Goal: Task Accomplishment & Management: Use online tool/utility

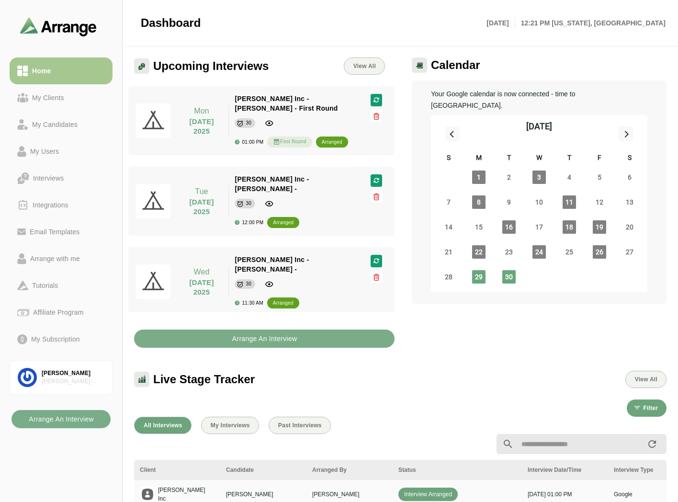
scroll to position [3, 0]
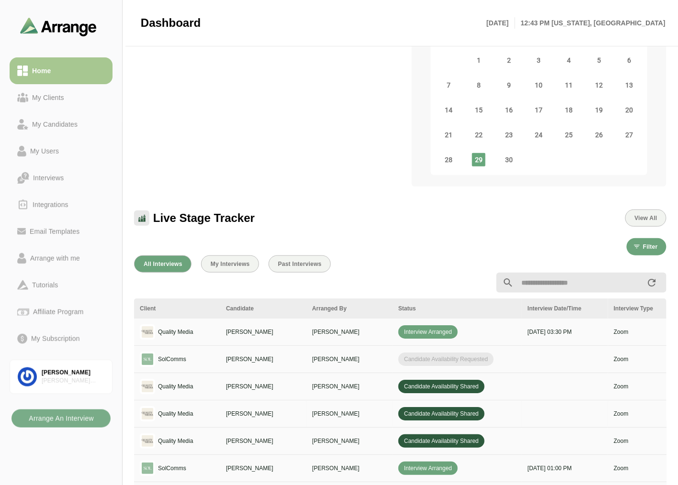
scroll to position [109, 0]
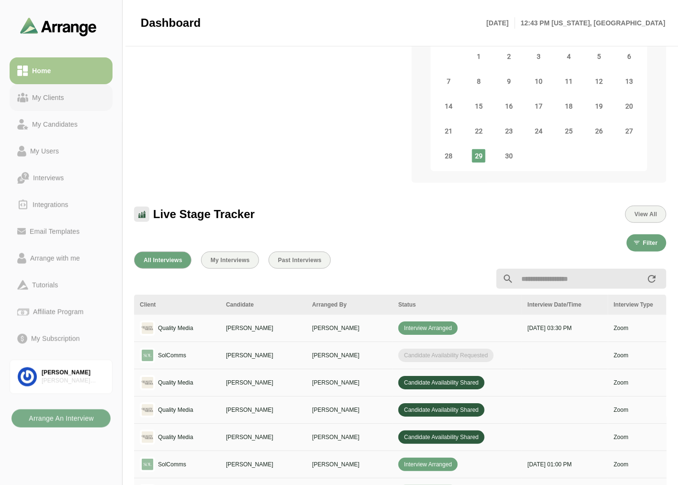
click at [58, 96] on div "My Clients" at bounding box center [48, 97] width 40 height 11
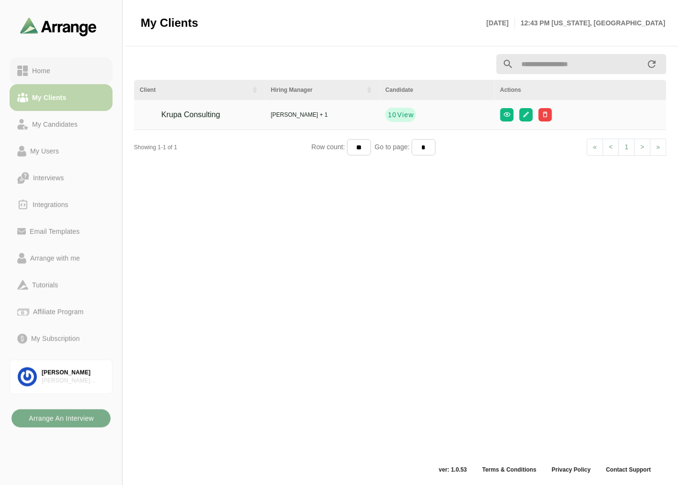
scroll to position [3, 0]
click at [61, 79] on link "Home" at bounding box center [61, 70] width 103 height 27
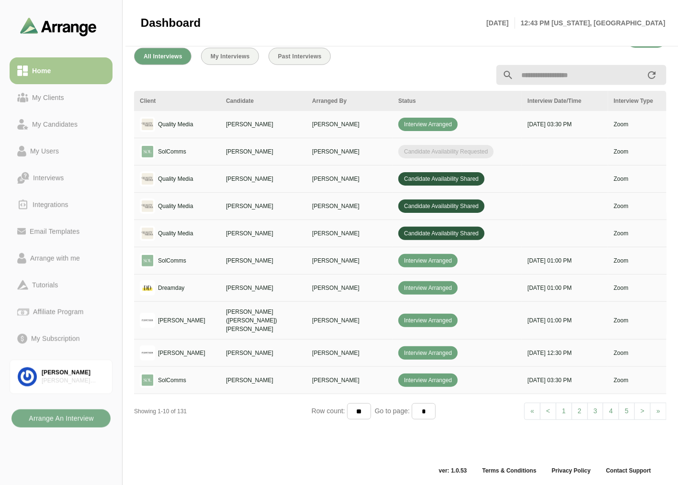
scroll to position [314, 0]
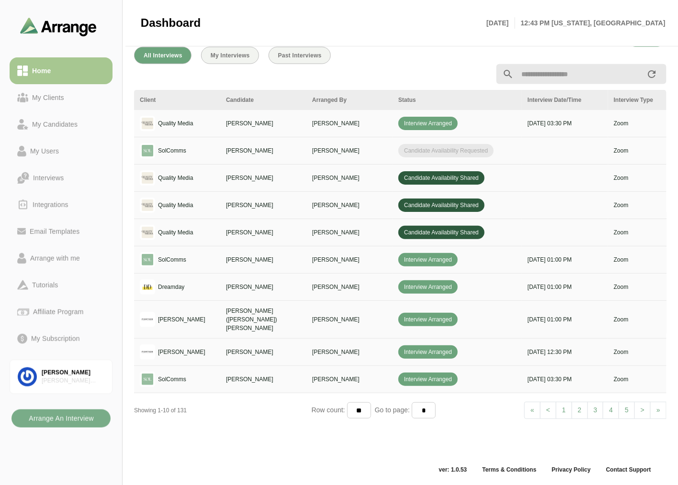
click at [541, 74] on input "text" at bounding box center [580, 74] width 133 height 20
type input "*"
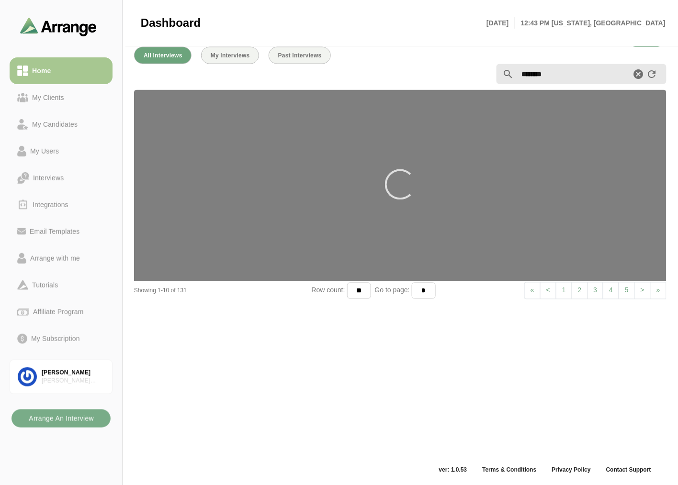
type input "********"
click at [60, 122] on div "My Candidates" at bounding box center [54, 124] width 53 height 11
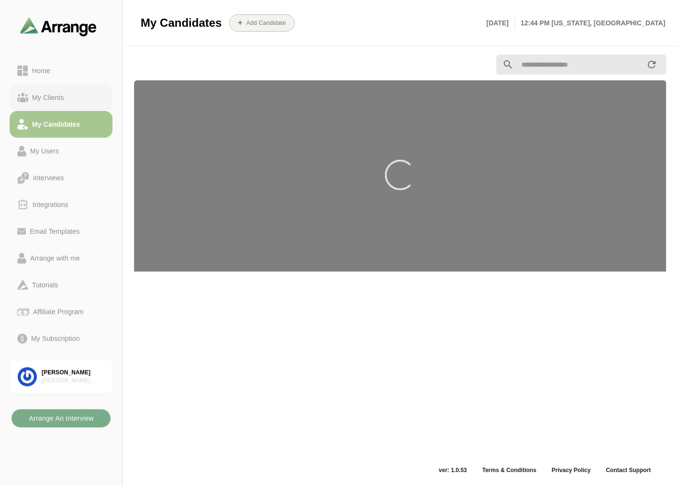
click at [67, 101] on div "My Clients" at bounding box center [48, 97] width 40 height 11
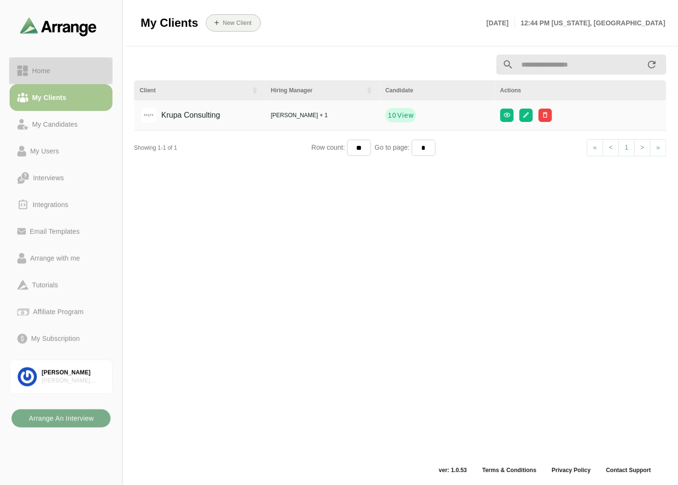
click at [69, 65] on div "Home" at bounding box center [61, 70] width 88 height 11
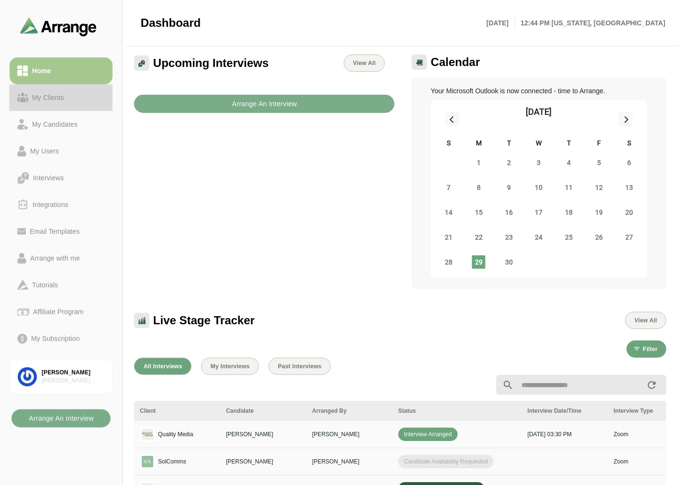
click at [69, 100] on div "My Clients" at bounding box center [61, 97] width 88 height 11
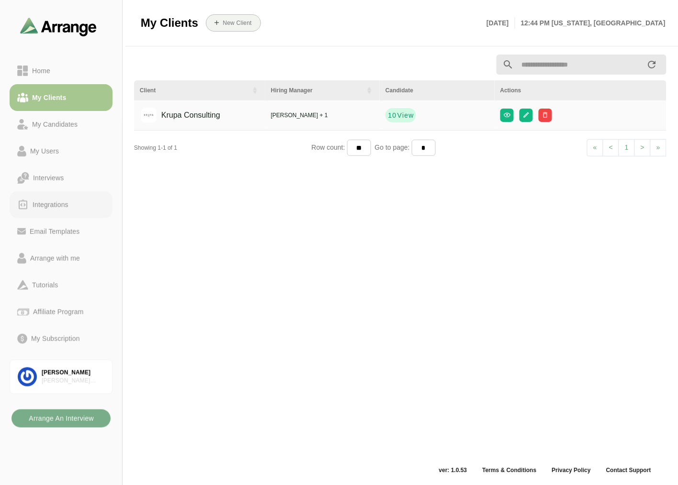
click at [55, 204] on div "Integrations" at bounding box center [51, 204] width 44 height 11
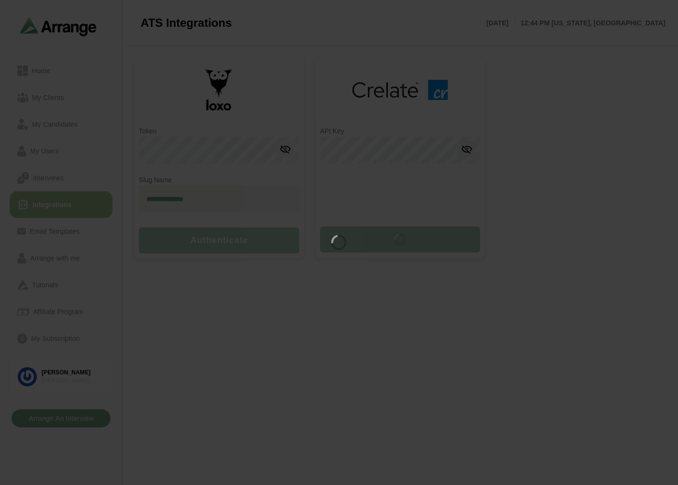
click at [70, 168] on div at bounding box center [339, 242] width 678 height 485
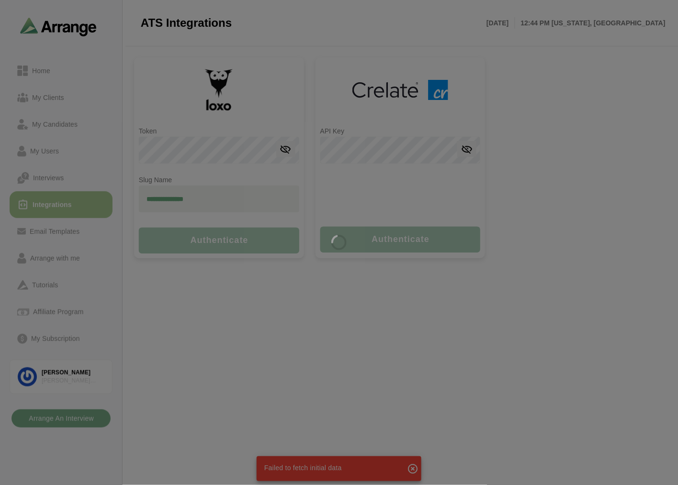
click at [65, 172] on div at bounding box center [339, 242] width 678 height 485
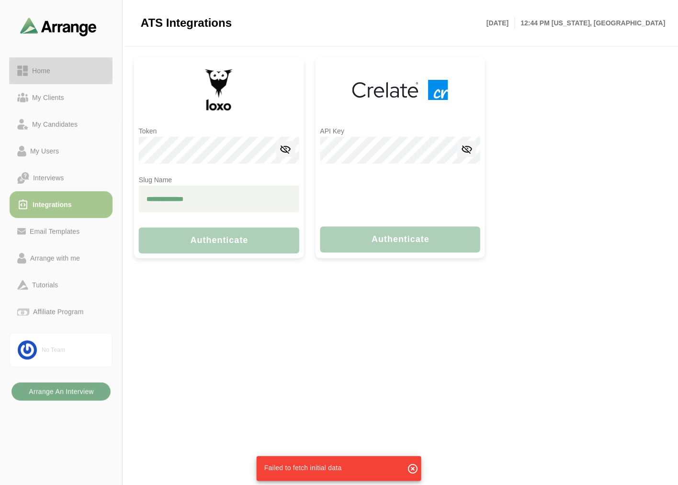
click at [57, 73] on div "Home" at bounding box center [61, 70] width 88 height 11
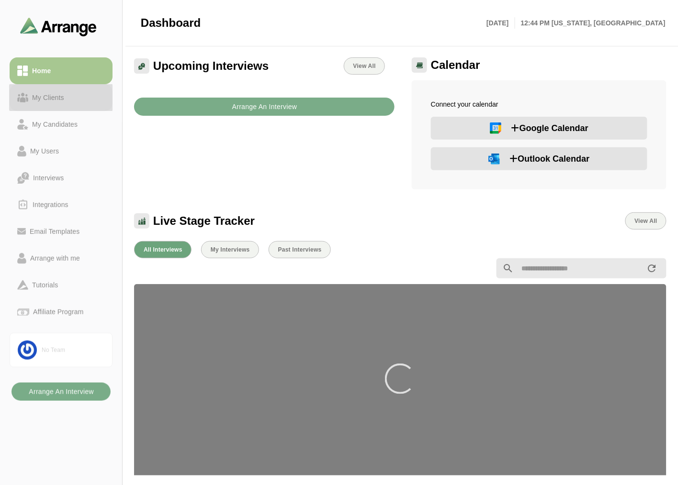
click at [62, 94] on div "My Clients" at bounding box center [48, 97] width 40 height 11
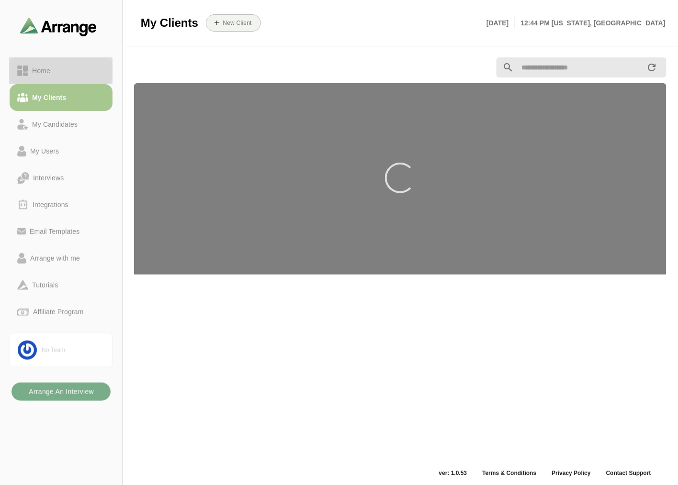
click at [75, 72] on div "Home" at bounding box center [61, 70] width 88 height 11
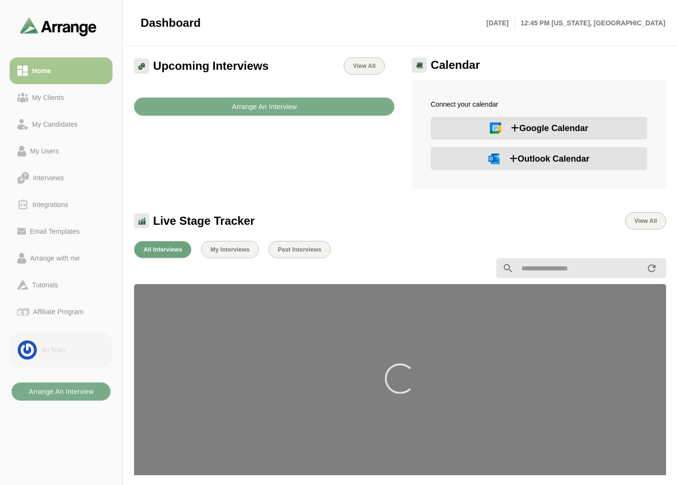
click at [59, 355] on link "No Team" at bounding box center [61, 350] width 103 height 34
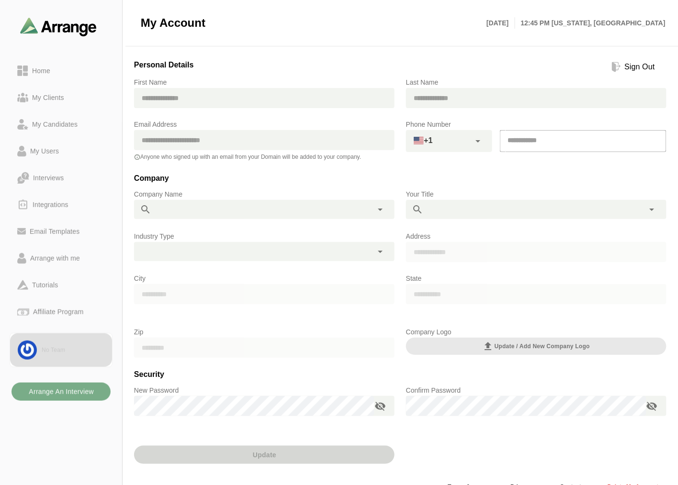
click at [643, 66] on div "Sign Out" at bounding box center [640, 66] width 38 height 11
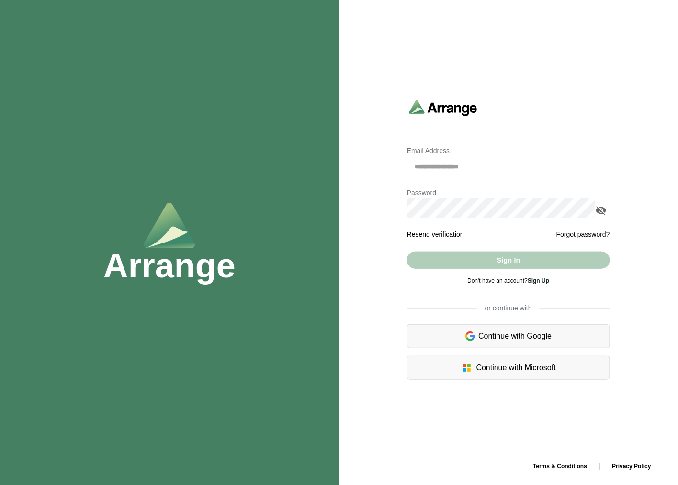
type input "**********"
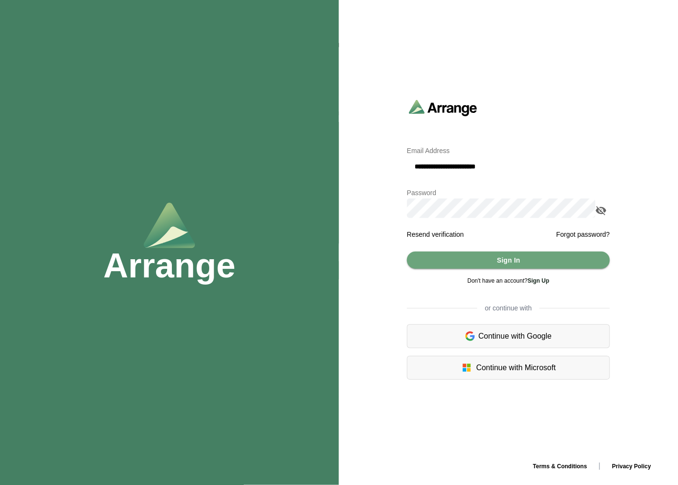
click at [602, 211] on icon "appended action" at bounding box center [600, 210] width 11 height 11
click at [532, 259] on button "Sign In" at bounding box center [508, 260] width 203 height 17
click at [485, 264] on button "Sign In" at bounding box center [508, 260] width 203 height 17
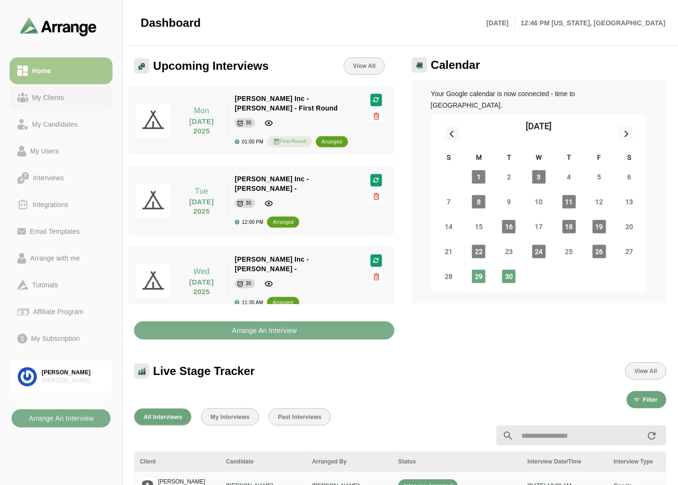
click at [77, 99] on div "My Clients" at bounding box center [61, 97] width 88 height 11
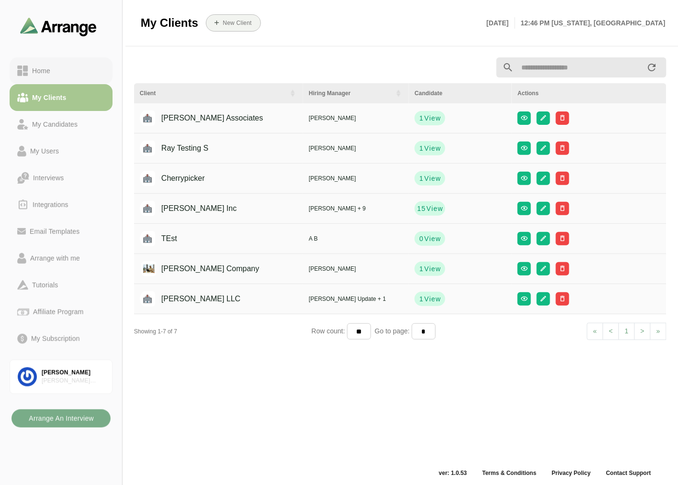
click at [68, 72] on div "Home" at bounding box center [61, 70] width 88 height 11
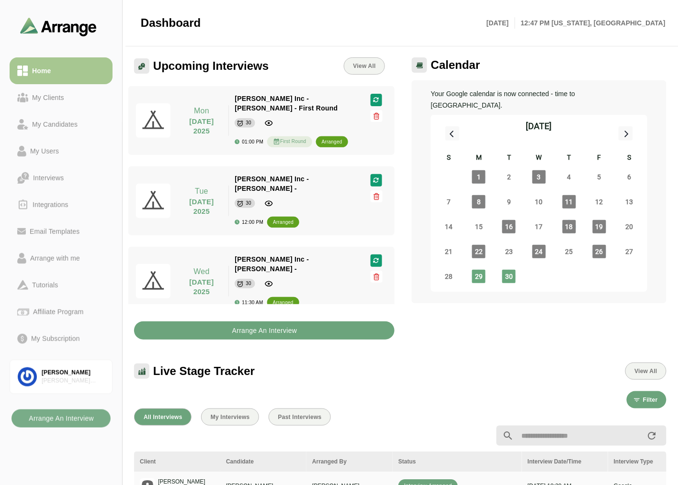
click at [267, 328] on b "Arrange An Interview" at bounding box center [265, 331] width 66 height 18
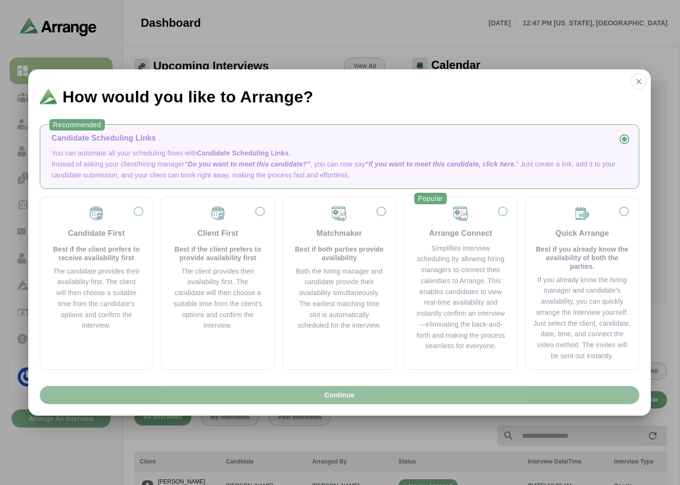
click at [298, 391] on button "Continue" at bounding box center [339, 395] width 599 height 18
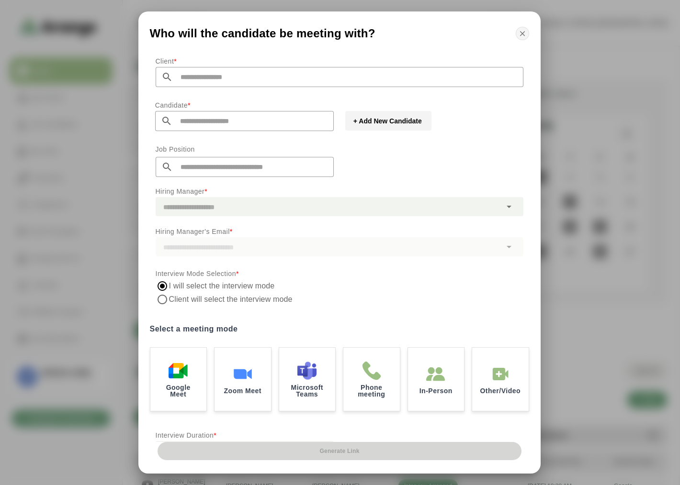
click at [525, 36] on icon "button" at bounding box center [522, 33] width 9 height 9
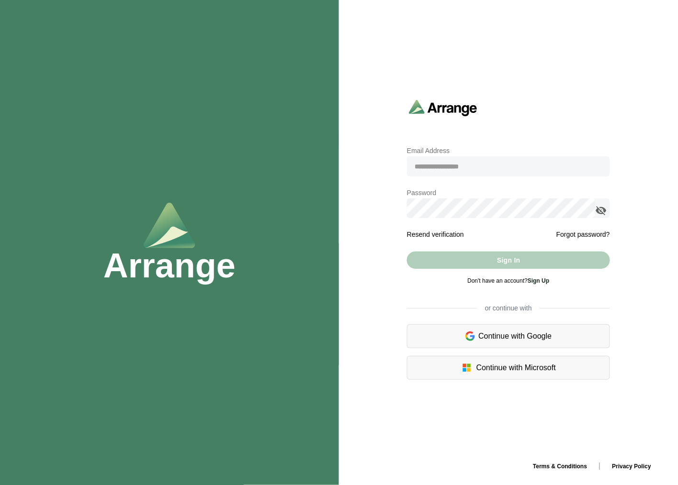
type input "**********"
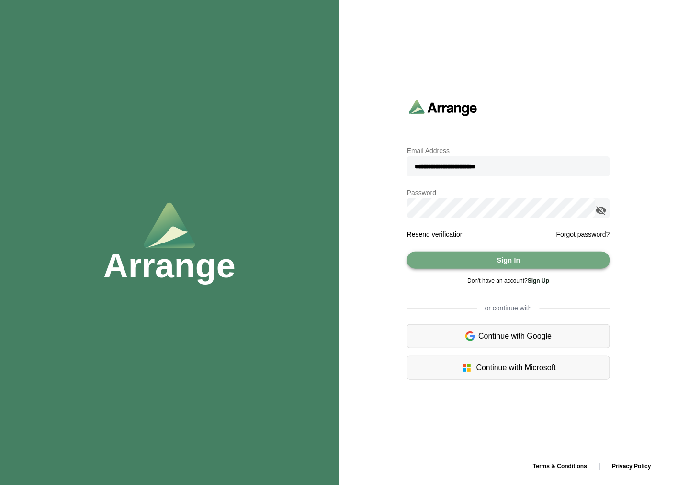
click at [532, 256] on button "Sign In" at bounding box center [508, 260] width 203 height 17
click at [599, 205] on icon "appended action" at bounding box center [600, 210] width 11 height 11
click at [499, 269] on span "Sign In" at bounding box center [508, 260] width 24 height 18
click at [501, 264] on span "Sign In" at bounding box center [508, 260] width 24 height 18
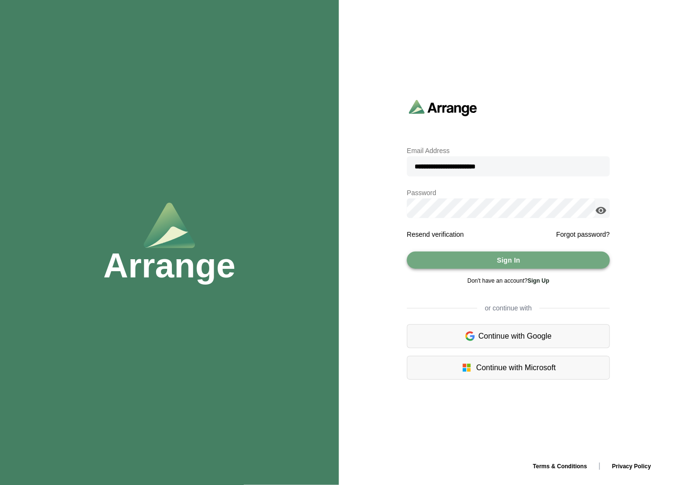
click at [499, 260] on span "Sign In" at bounding box center [508, 260] width 24 height 18
click at [203, 116] on div "Arrange" at bounding box center [169, 242] width 339 height 485
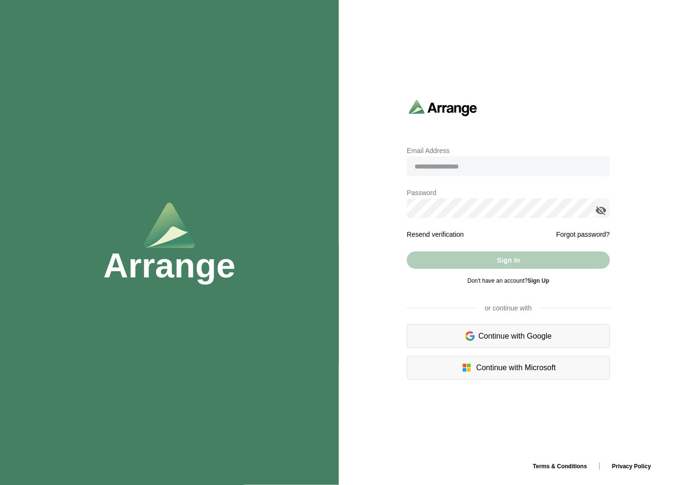
type input "**********"
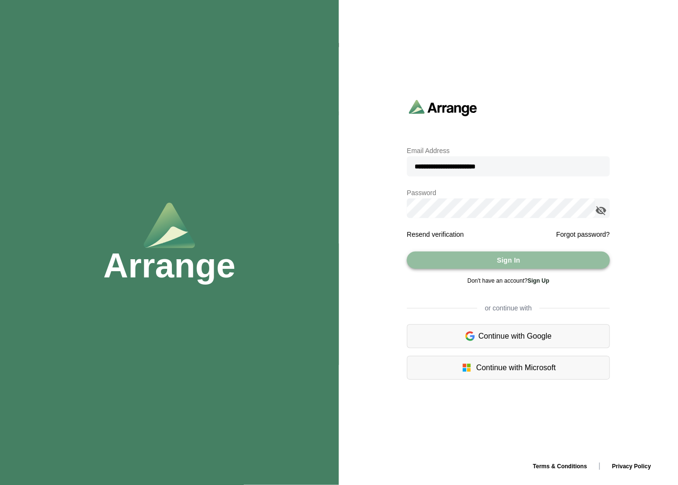
click at [468, 255] on button "Sign In" at bounding box center [508, 260] width 203 height 17
click at [601, 207] on icon "appended action" at bounding box center [600, 210] width 11 height 11
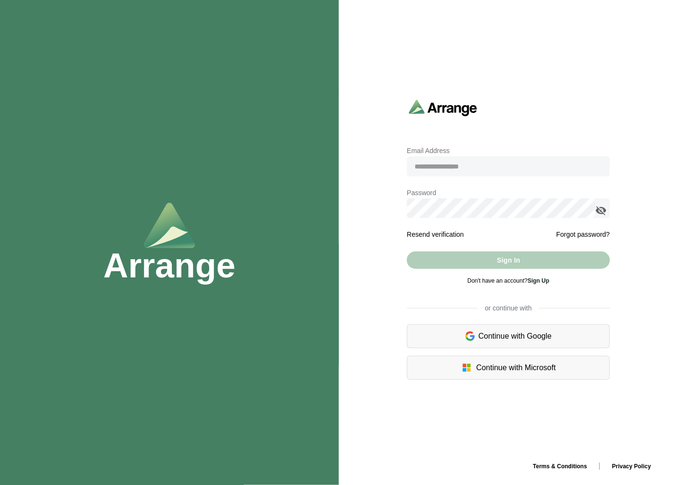
type input "**********"
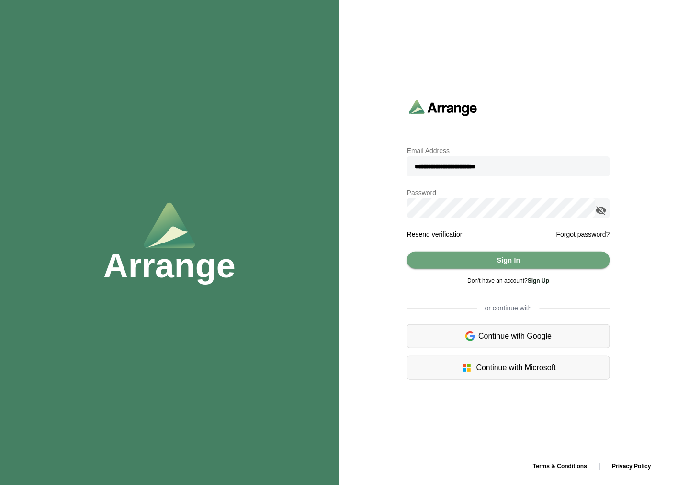
click at [601, 211] on icon "appended action" at bounding box center [600, 210] width 11 height 11
click at [486, 266] on button "Sign In" at bounding box center [508, 260] width 203 height 17
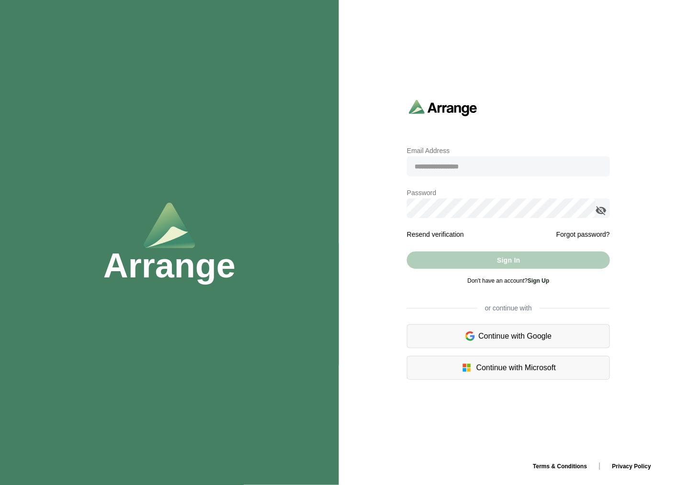
type input "**********"
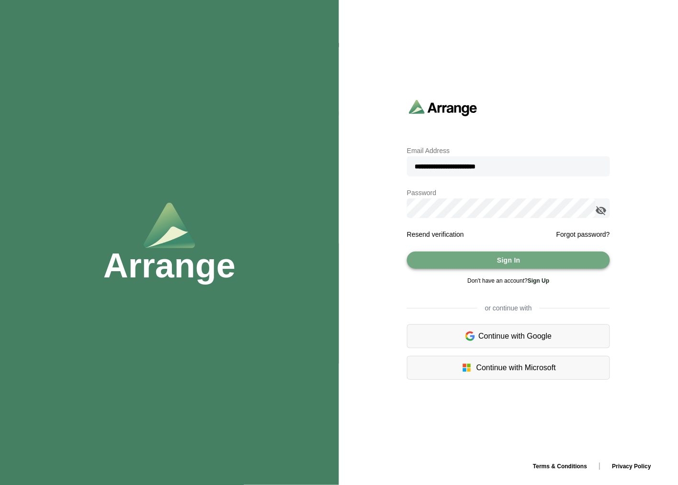
click at [492, 260] on button "Sign In" at bounding box center [508, 260] width 203 height 17
click at [600, 209] on icon "appended action" at bounding box center [600, 210] width 11 height 11
click at [506, 262] on span "Sign In" at bounding box center [508, 260] width 24 height 18
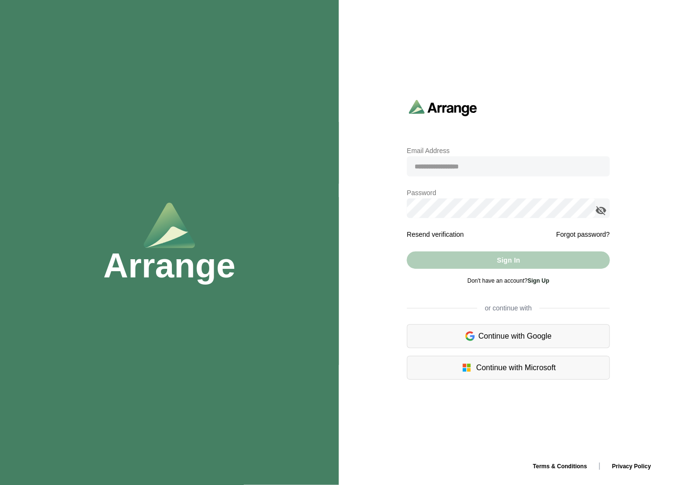
type input "**********"
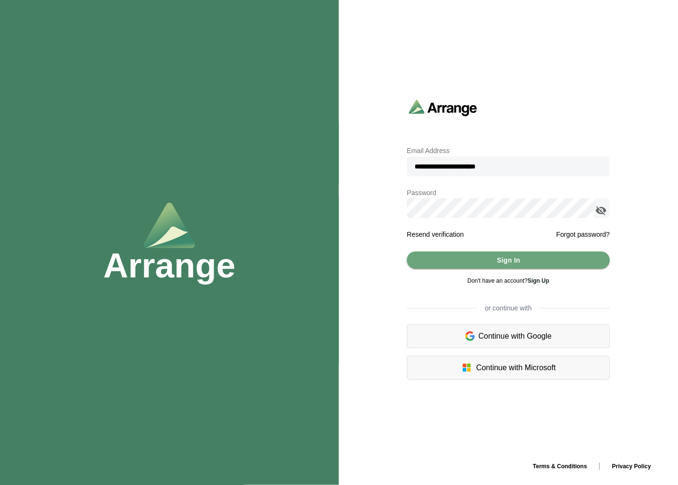
click at [605, 213] on icon "appended action" at bounding box center [600, 210] width 11 height 11
click at [496, 265] on span "Sign In" at bounding box center [508, 260] width 24 height 18
click at [500, 257] on span "Sign In" at bounding box center [508, 260] width 24 height 18
click at [601, 213] on icon "appended action" at bounding box center [600, 210] width 11 height 11
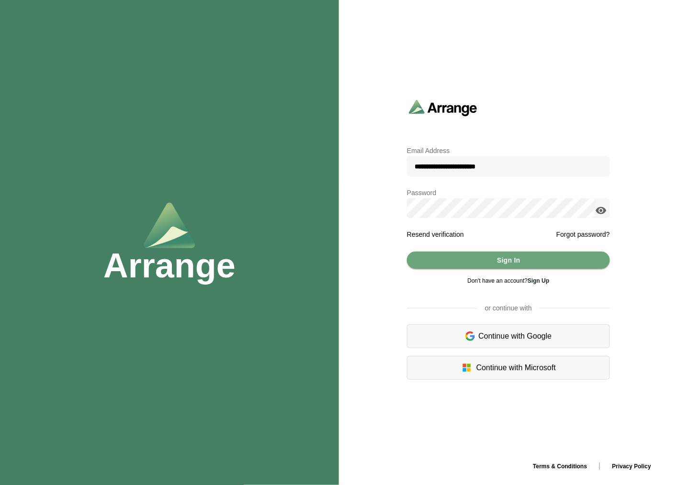
click at [559, 103] on div at bounding box center [508, 108] width 211 height 28
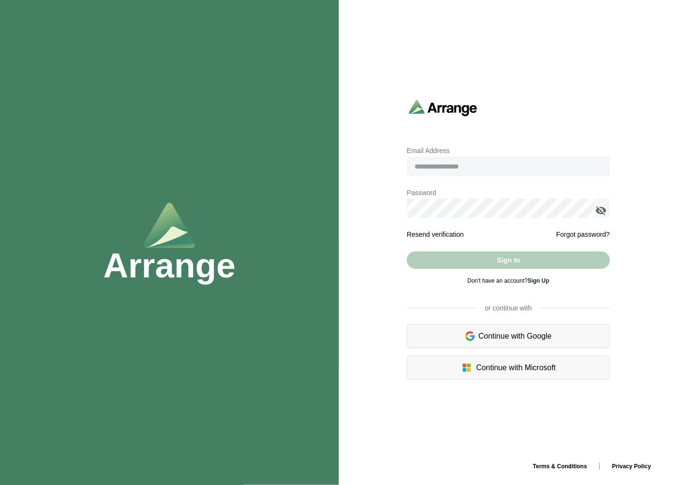
type input "**********"
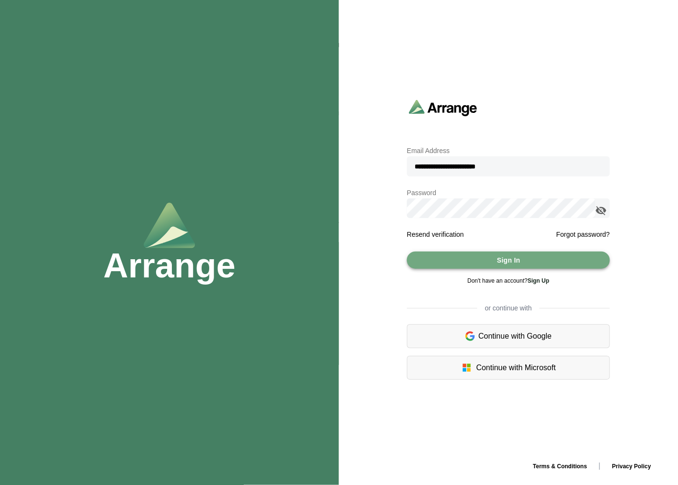
click at [560, 264] on button "Sign In" at bounding box center [508, 260] width 203 height 17
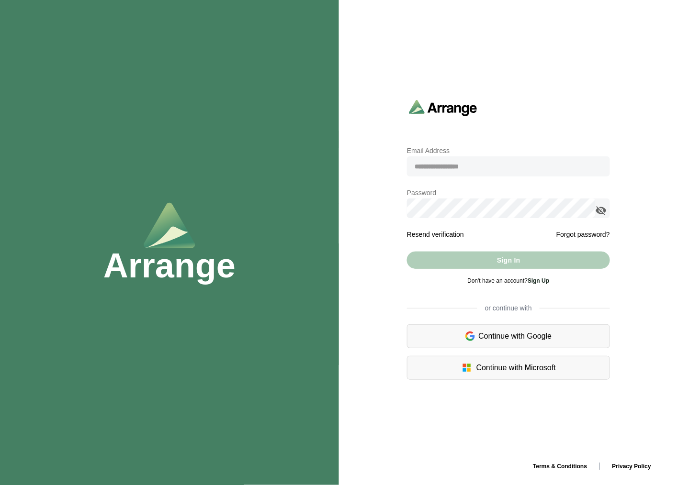
click at [461, 169] on input "email" at bounding box center [508, 167] width 203 height 20
click at [461, 166] on input "email" at bounding box center [508, 167] width 203 height 20
type input "**********"
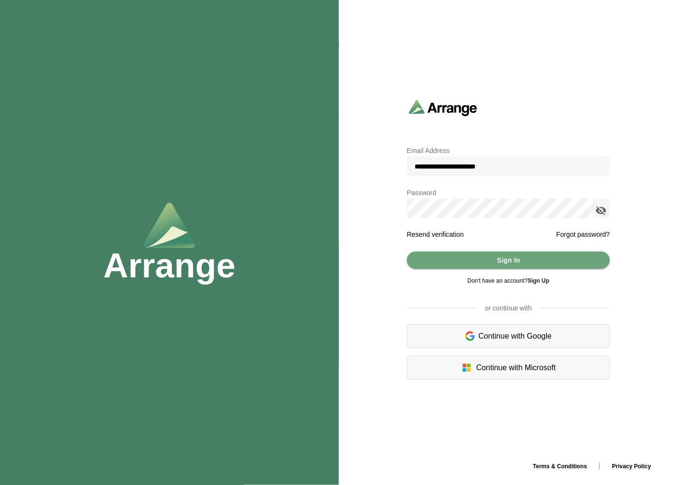
click at [602, 208] on icon "appended action" at bounding box center [600, 210] width 11 height 11
click at [528, 257] on button "Sign In" at bounding box center [508, 260] width 203 height 17
click at [489, 261] on button "Sign In" at bounding box center [508, 260] width 203 height 17
click at [490, 260] on button "Sign In" at bounding box center [508, 260] width 203 height 17
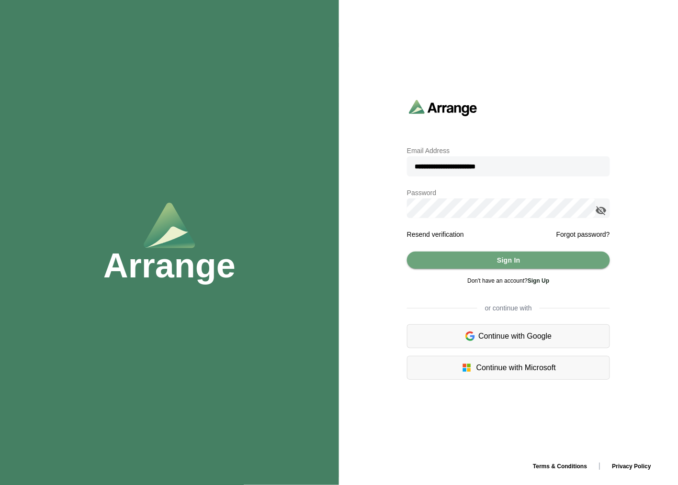
click at [609, 206] on div at bounding box center [602, 209] width 14 height 20
click at [597, 206] on icon "appended action" at bounding box center [600, 210] width 11 height 11
click at [477, 253] on button "Sign In" at bounding box center [508, 260] width 203 height 17
click at [529, 166] on input "**********" at bounding box center [508, 167] width 203 height 20
type input "**********"
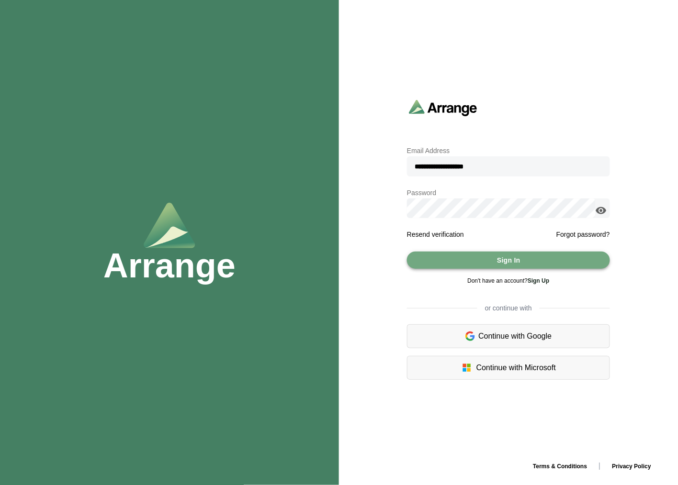
click at [527, 255] on button "Sign In" at bounding box center [508, 260] width 203 height 17
click at [519, 261] on span "Sign In" at bounding box center [508, 260] width 24 height 18
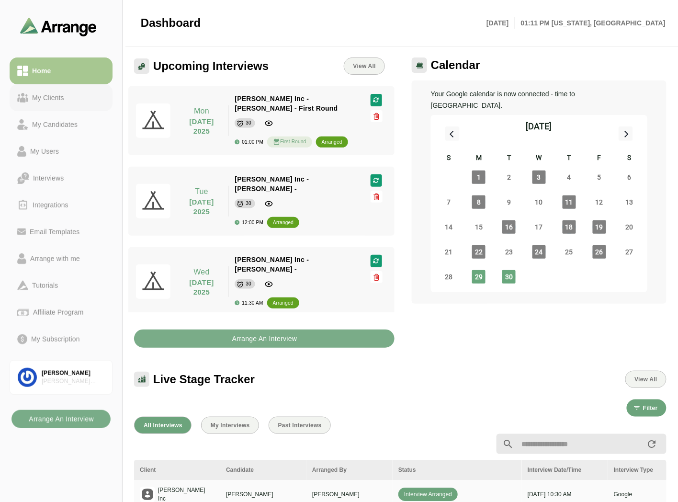
click at [54, 106] on link "My Clients" at bounding box center [61, 97] width 103 height 27
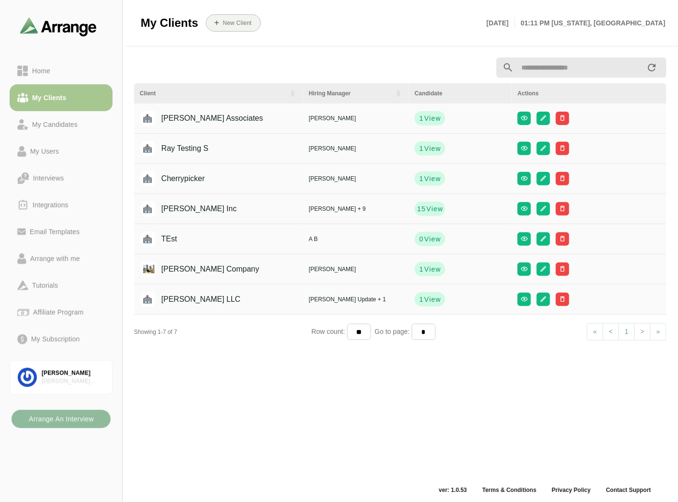
click at [78, 420] on b "Arrange An Interview" at bounding box center [61, 419] width 66 height 18
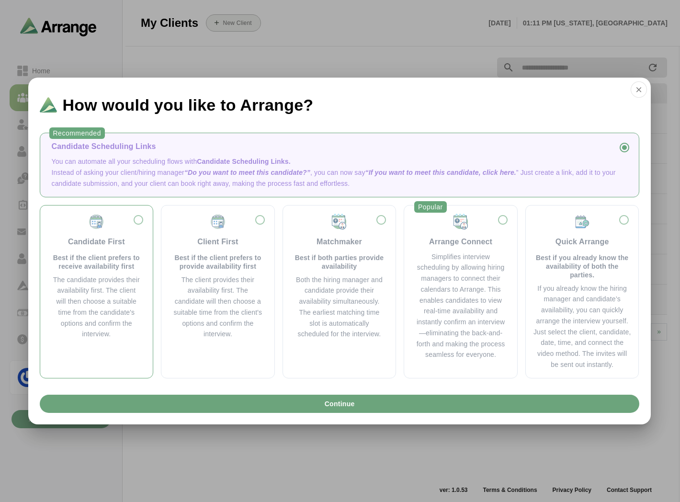
click at [95, 250] on div "Candidate First Best if the client prefers to receive availability first" at bounding box center [97, 241] width 90 height 57
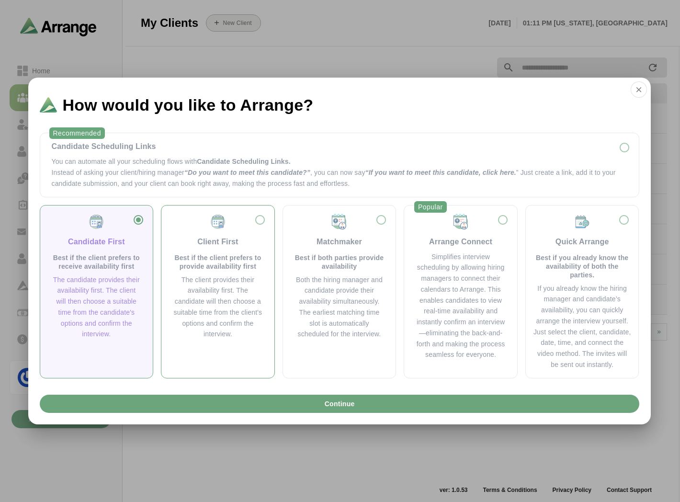
click at [182, 256] on p "Best if the client prefers to provide availability first" at bounding box center [218, 261] width 90 height 17
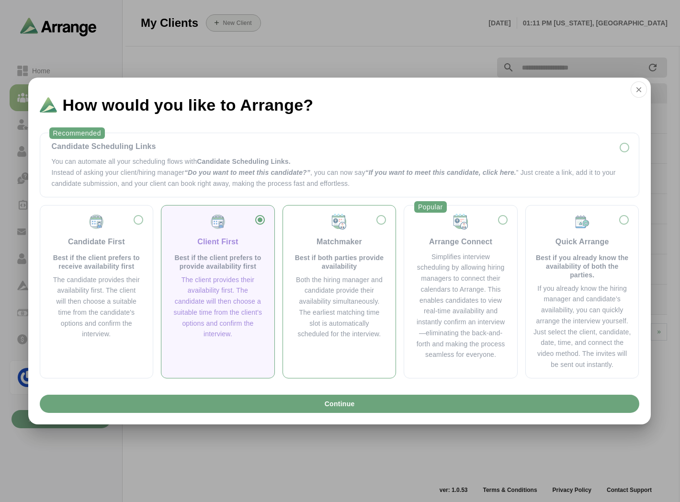
click at [326, 258] on p "Best if both parties provide availability" at bounding box center [339, 261] width 90 height 17
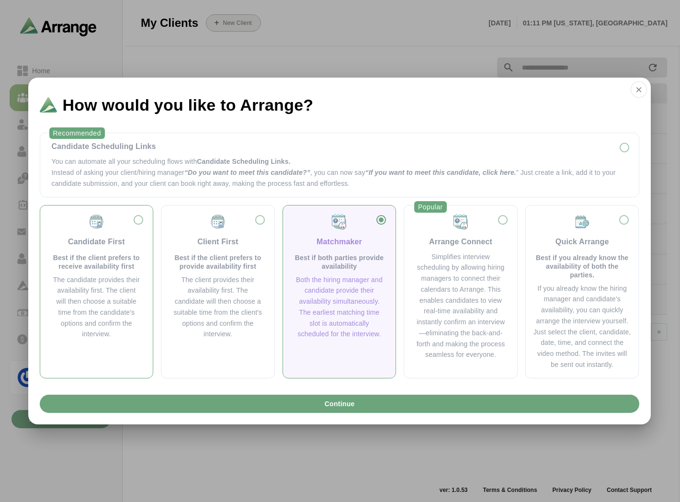
click at [102, 267] on p "Best if the client prefers to receive availability first" at bounding box center [97, 261] width 90 height 17
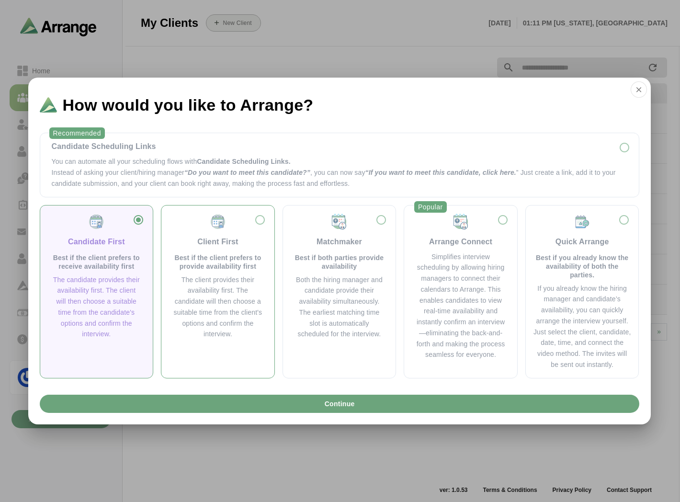
click at [223, 257] on p "Best if the client prefers to provide availability first" at bounding box center [218, 261] width 90 height 17
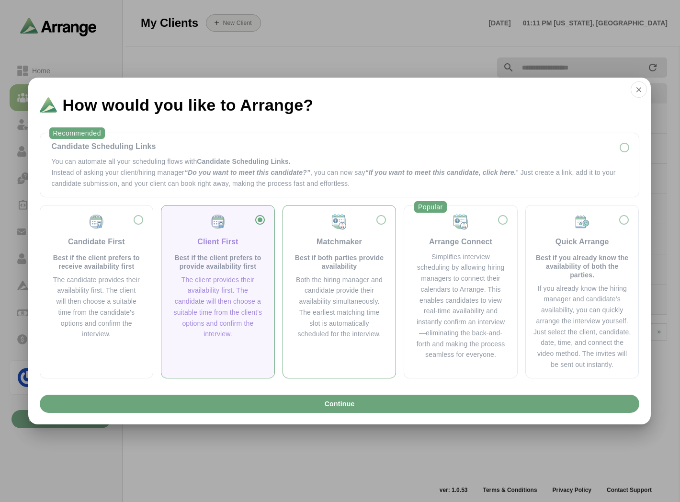
click at [326, 262] on p "Best if both parties provide availability" at bounding box center [339, 261] width 90 height 17
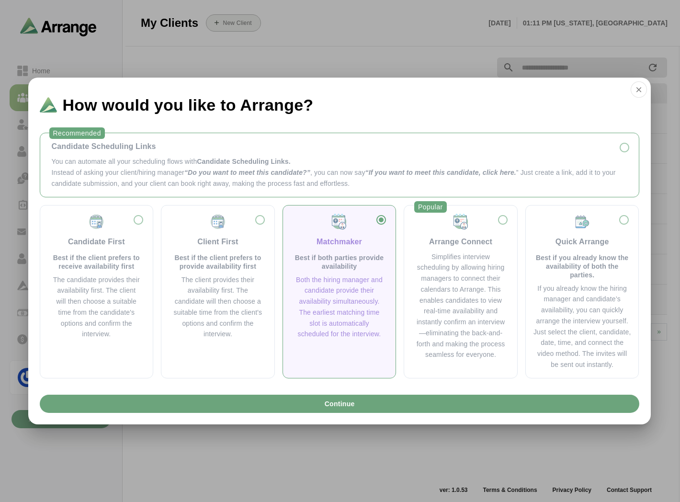
click at [112, 168] on p "Instead of asking your client/hiring manager “Do you want to meet this candidat…" at bounding box center [339, 178] width 575 height 22
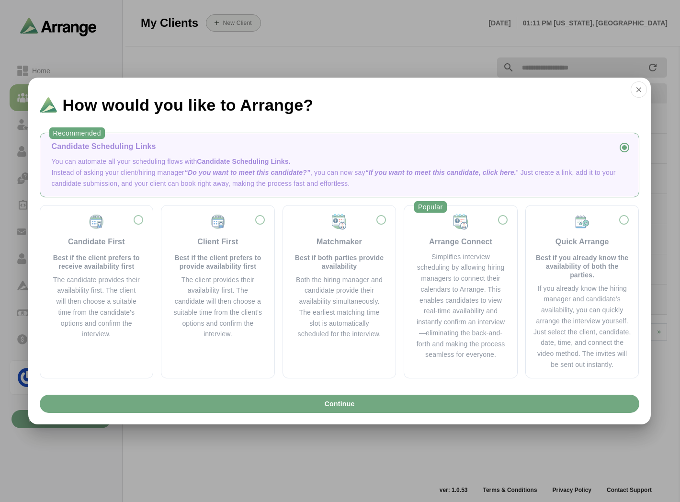
click at [340, 410] on span "Continue" at bounding box center [339, 403] width 31 height 18
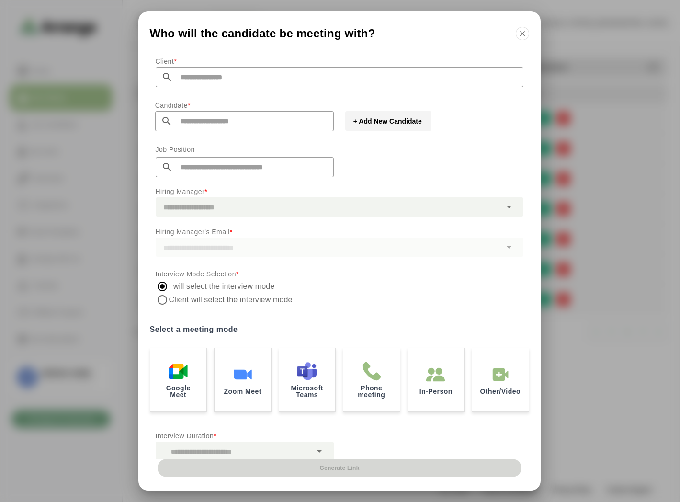
click at [234, 78] on input "text" at bounding box center [348, 77] width 350 height 20
type input "*"
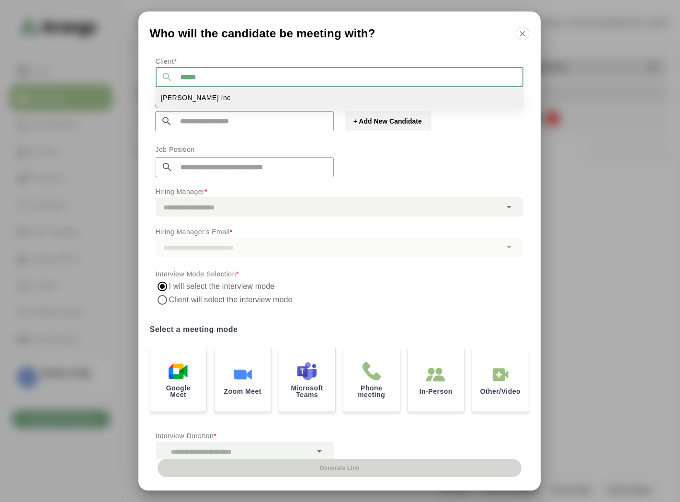
click at [198, 105] on li "Jay Inc" at bounding box center [339, 98] width 367 height 20
type input "*******"
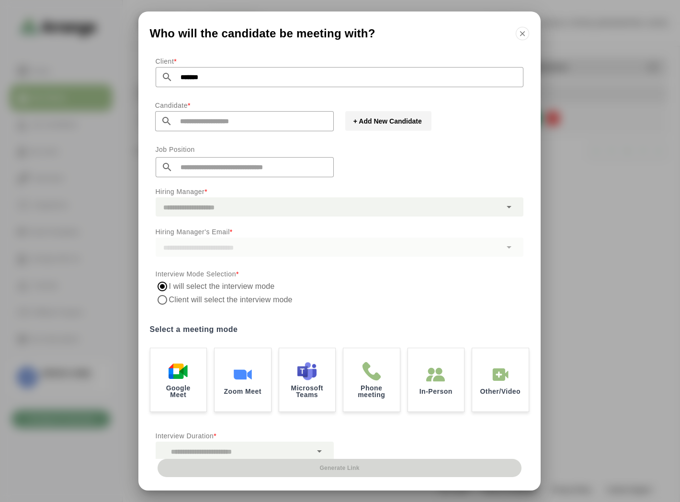
click at [214, 116] on input "text" at bounding box center [252, 121] width 161 height 20
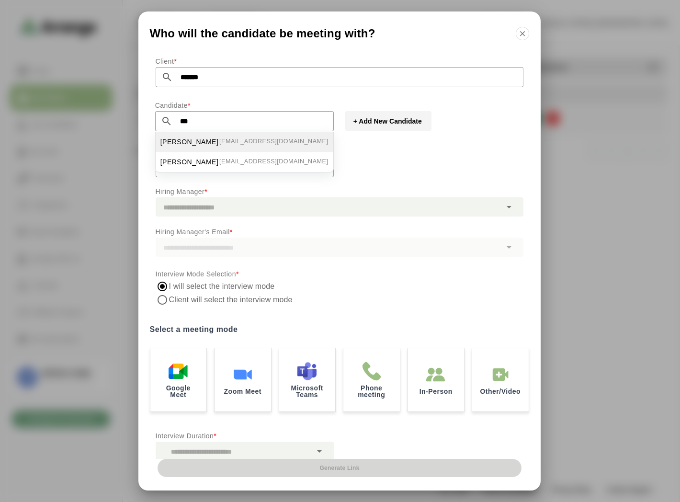
click at [228, 134] on li "Ben Johnson bgabay88+77@gmail.com" at bounding box center [245, 142] width 178 height 20
type input "**********"
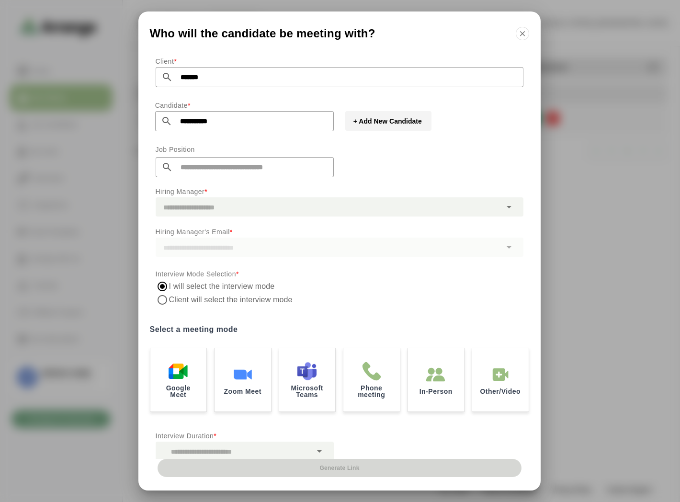
click at [182, 207] on div at bounding box center [329, 206] width 346 height 19
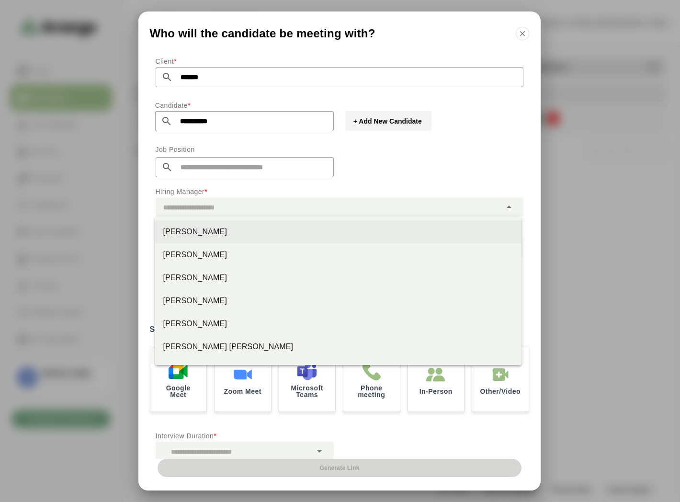
click at [191, 226] on div "Jay Smith" at bounding box center [338, 231] width 351 height 11
type input "*********"
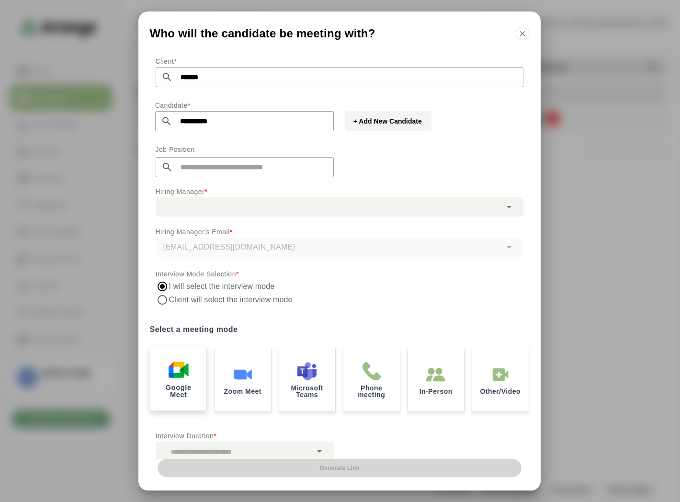
click at [185, 370] on img at bounding box center [178, 369] width 20 height 20
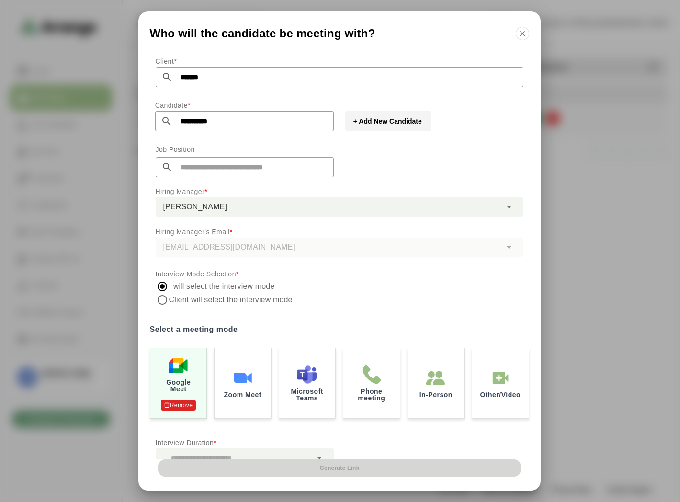
click at [219, 455] on div at bounding box center [234, 457] width 156 height 19
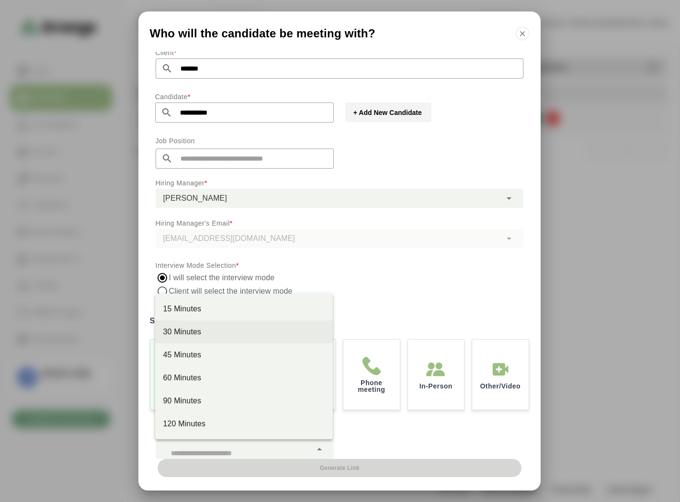
click at [185, 324] on div "30 Minutes" at bounding box center [243, 331] width 177 height 23
type input "**"
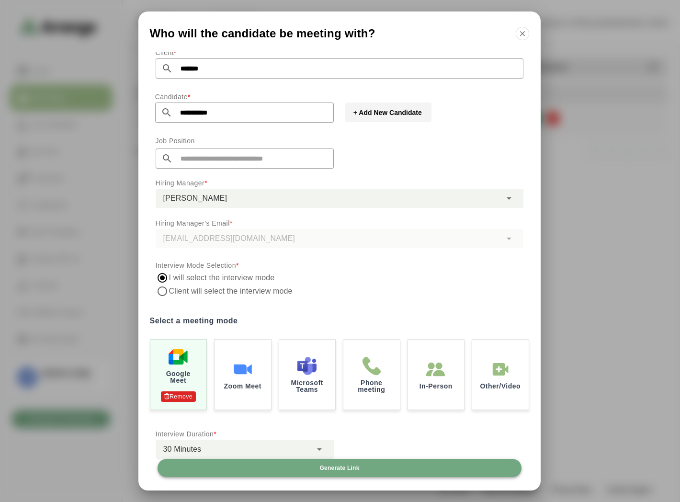
click at [342, 472] on button "Generate Link" at bounding box center [339, 468] width 364 height 18
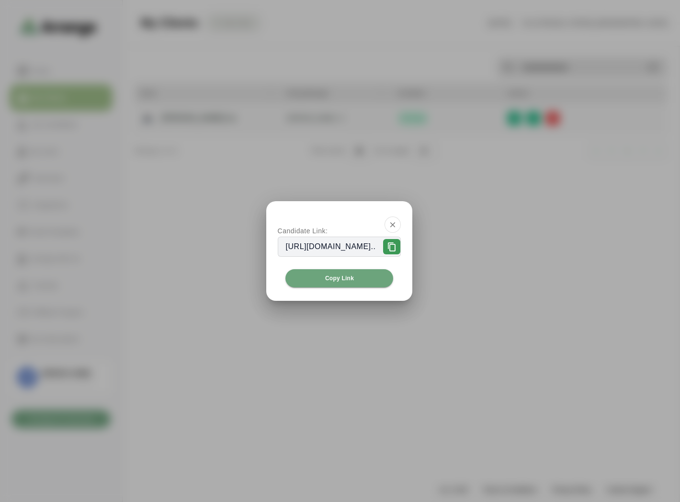
click at [362, 468] on div at bounding box center [340, 251] width 680 height 502
click at [340, 276] on span "Copy Link" at bounding box center [339, 278] width 29 height 8
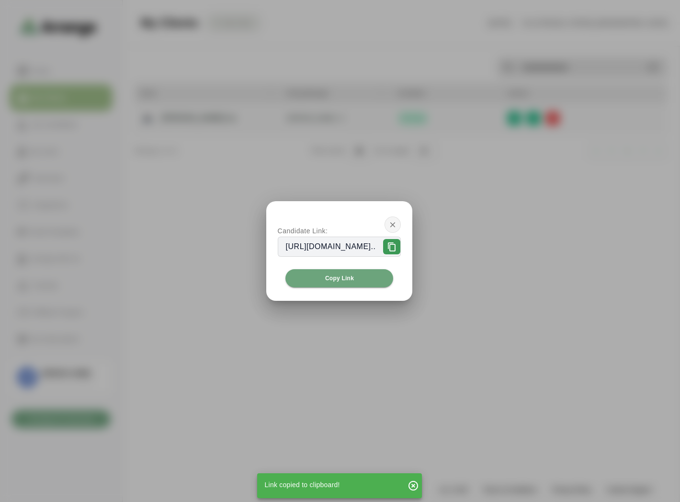
click at [397, 225] on icon "button" at bounding box center [392, 224] width 9 height 9
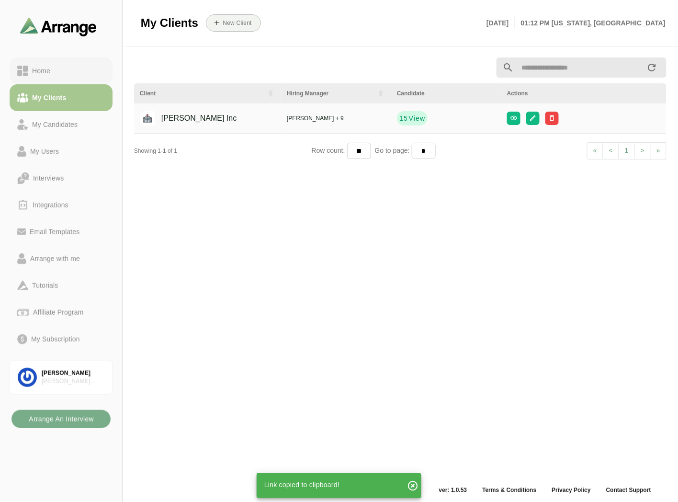
click at [78, 75] on div "Home" at bounding box center [61, 70] width 88 height 11
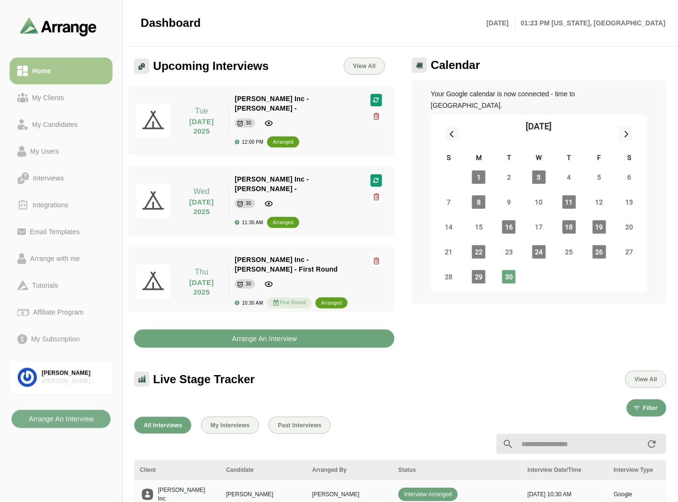
click at [228, 333] on button "Arrange An Interview" at bounding box center [264, 338] width 260 height 18
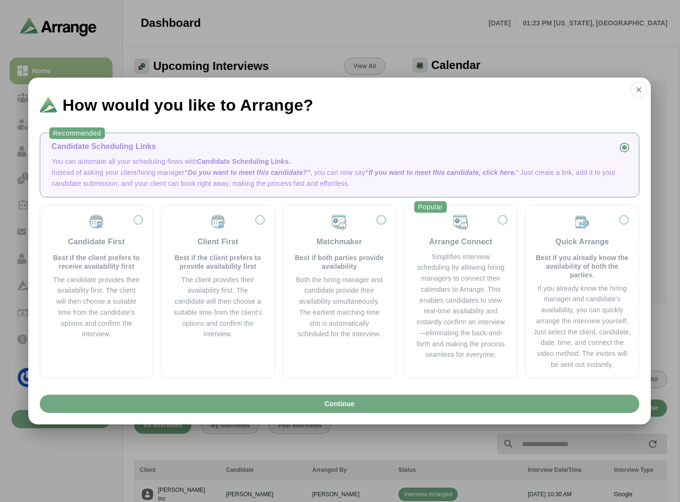
click at [266, 401] on button "Continue" at bounding box center [339, 403] width 599 height 18
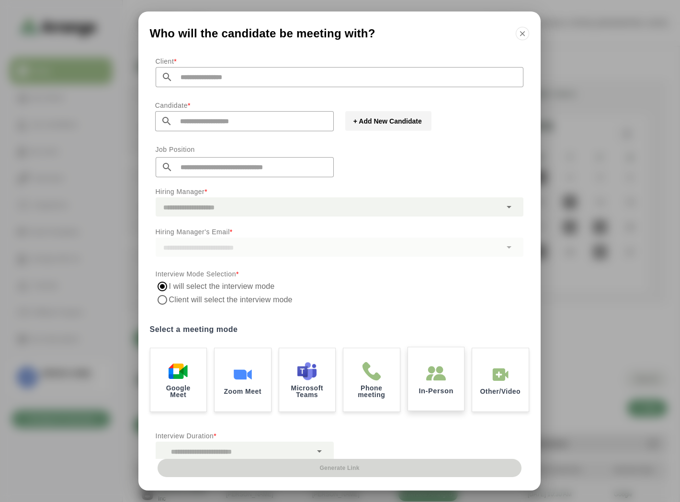
click at [433, 383] on img at bounding box center [436, 373] width 20 height 20
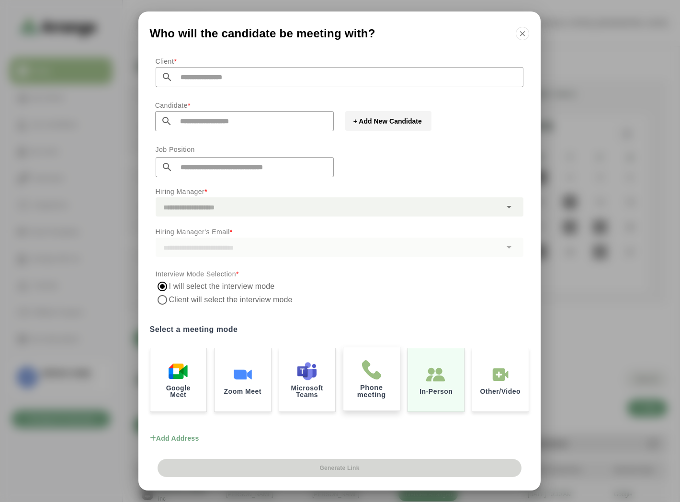
scroll to position [66, 0]
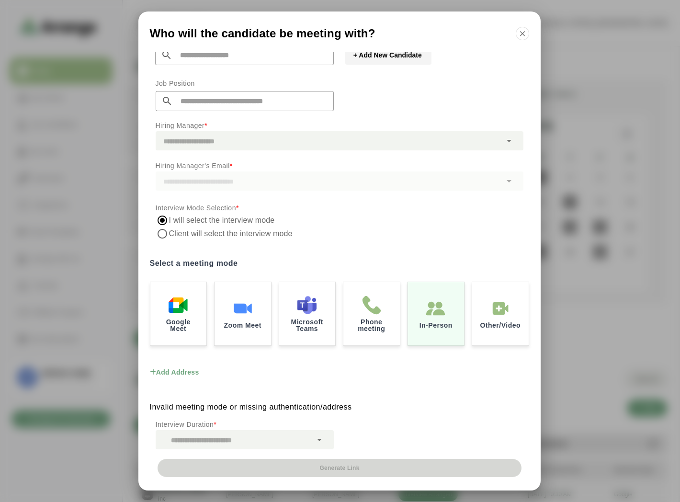
click at [185, 367] on button "Add address" at bounding box center [174, 372] width 49 height 28
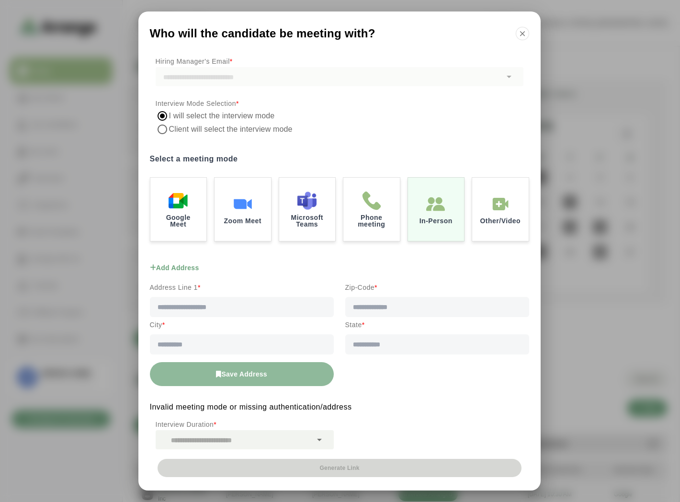
scroll to position [64, 0]
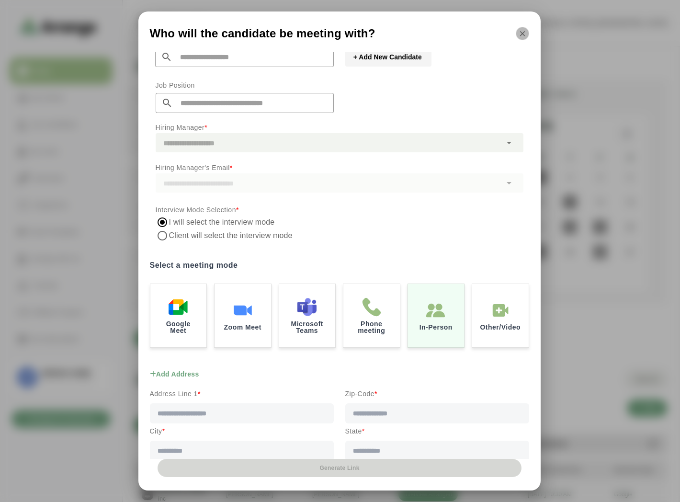
click at [522, 30] on icon "button" at bounding box center [522, 33] width 9 height 9
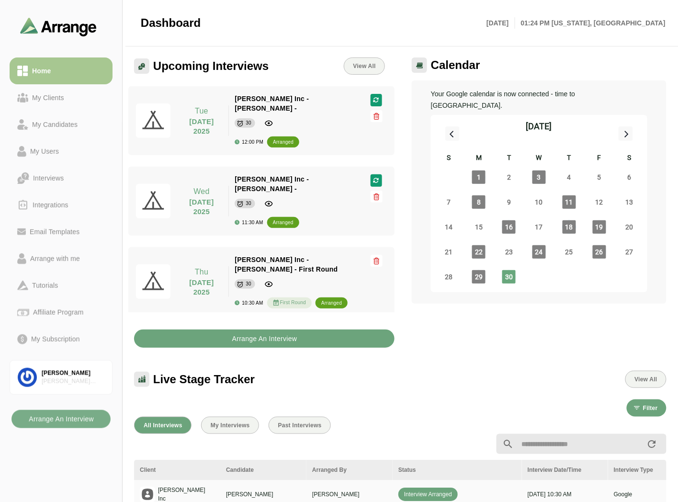
click at [281, 331] on b "Arrange An Interview" at bounding box center [265, 338] width 66 height 18
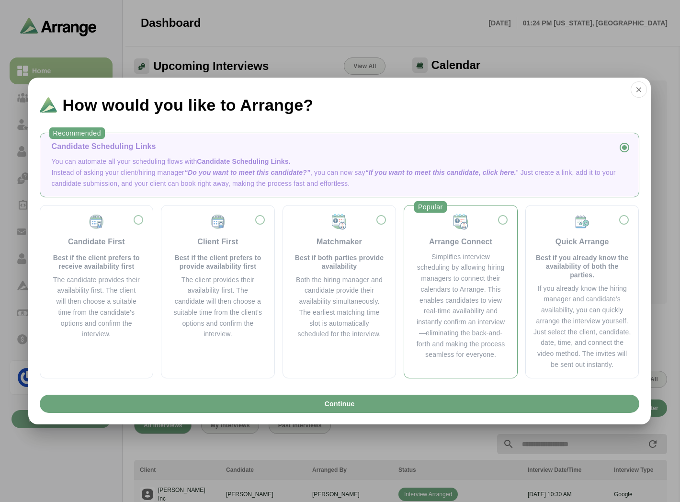
click at [474, 286] on div "Simplifies interview scheduling by allowing hiring managers to connect their ca…" at bounding box center [460, 305] width 90 height 109
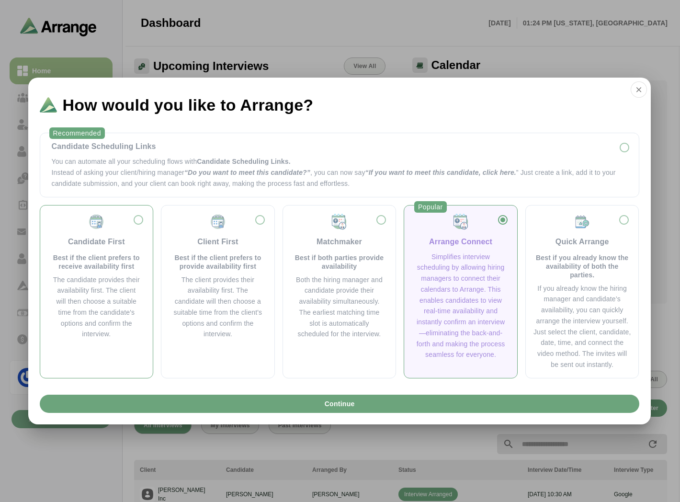
click at [99, 259] on p "Best if the client prefers to receive availability first" at bounding box center [97, 261] width 90 height 17
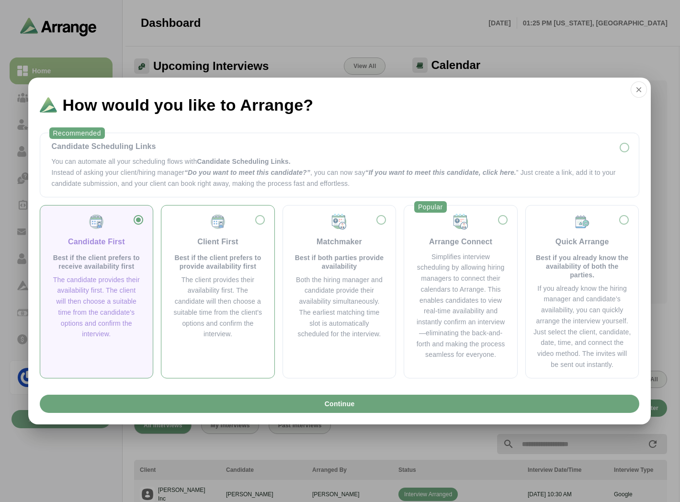
click at [231, 269] on p "Best if the client prefers to provide availability first" at bounding box center [218, 261] width 90 height 17
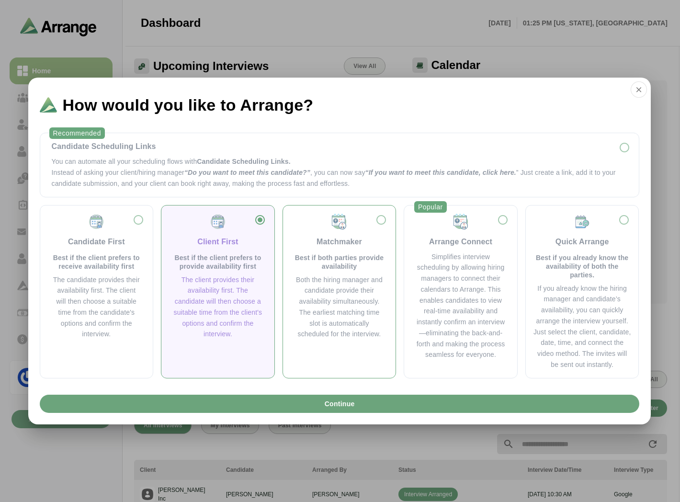
click at [346, 279] on div "Both the hiring manager and candidate provide their availability simultaneously…" at bounding box center [339, 307] width 90 height 66
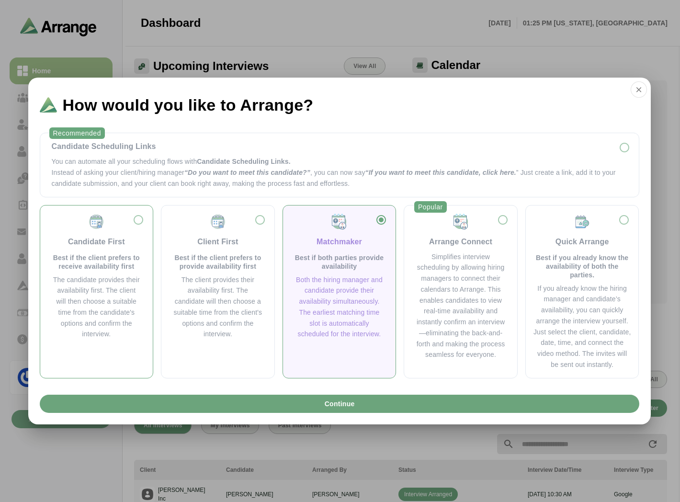
click at [110, 270] on p "Best if the client prefers to receive availability first" at bounding box center [97, 261] width 90 height 17
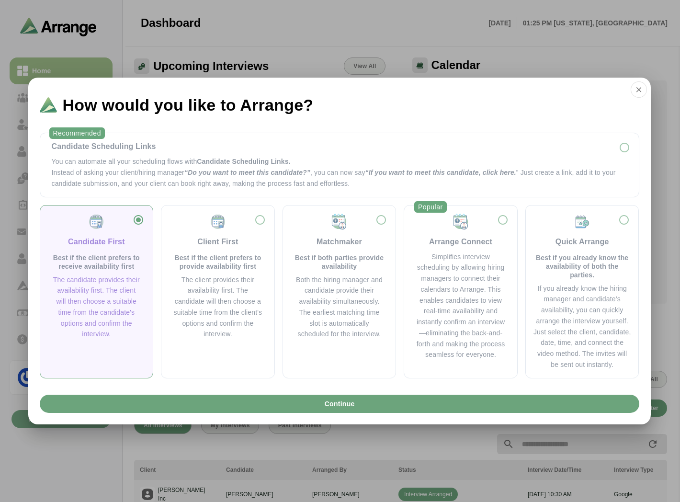
click at [115, 298] on div "The candidate provides their availability first. The client will then choose a …" at bounding box center [97, 307] width 90 height 66
click at [246, 279] on div "The client provides their availability first. The candidate will then choose a …" at bounding box center [218, 307] width 90 height 66
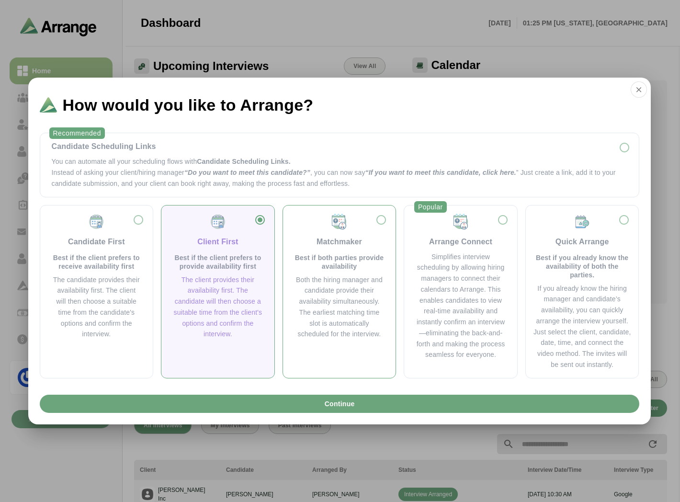
click at [334, 275] on div "Both the hiring manager and candidate provide their availability simultaneously…" at bounding box center [339, 307] width 90 height 66
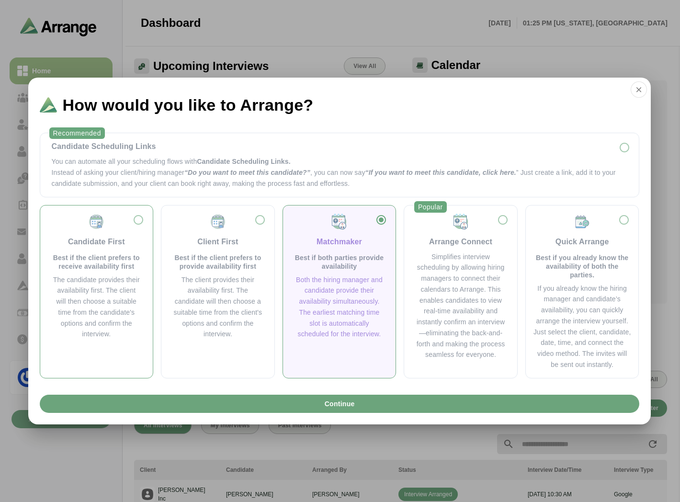
drag, startPoint x: 206, startPoint y: 289, endPoint x: 128, endPoint y: 288, distance: 78.0
click at [199, 290] on div "The client provides their availability first. The candidate will then choose a …" at bounding box center [218, 307] width 90 height 66
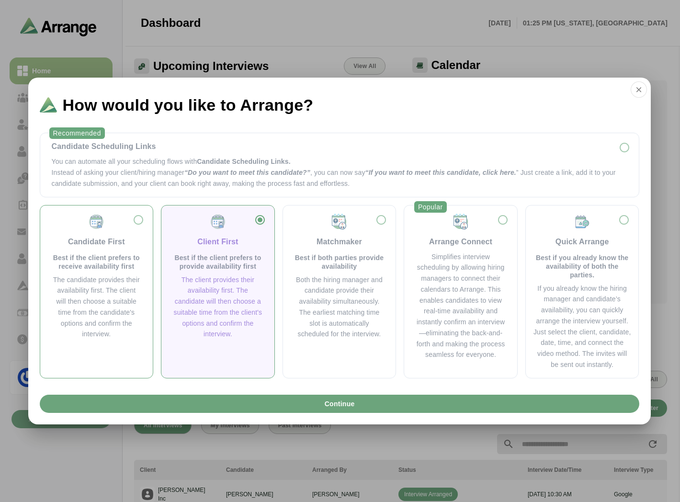
click at [128, 286] on div "The candidate provides their availability first. The client will then choose a …" at bounding box center [97, 307] width 90 height 66
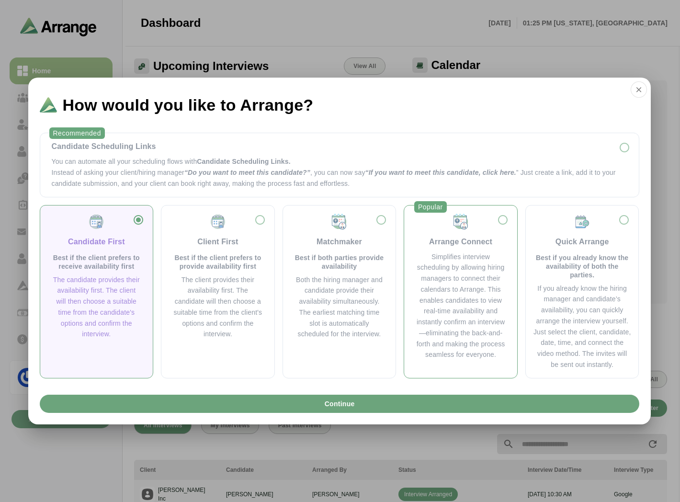
click at [467, 242] on div "Arrange Connect" at bounding box center [460, 241] width 63 height 11
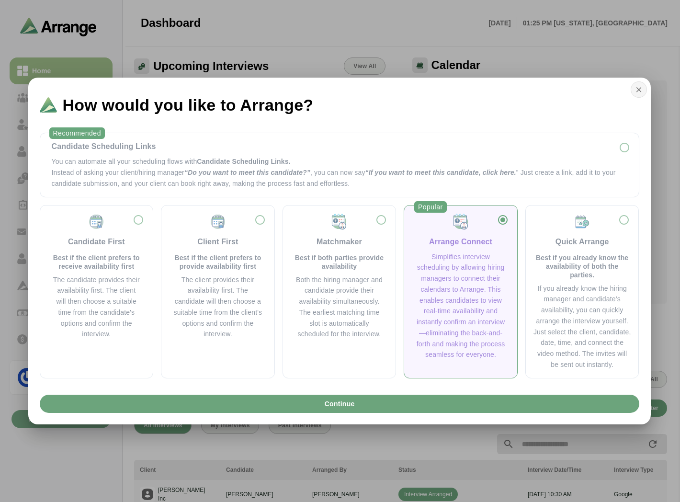
click at [640, 94] on icon "button" at bounding box center [638, 89] width 9 height 9
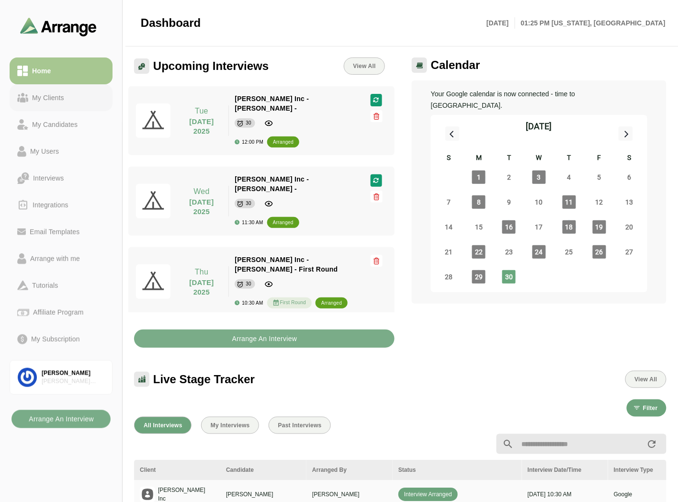
click at [63, 89] on link "My Clients" at bounding box center [61, 97] width 103 height 27
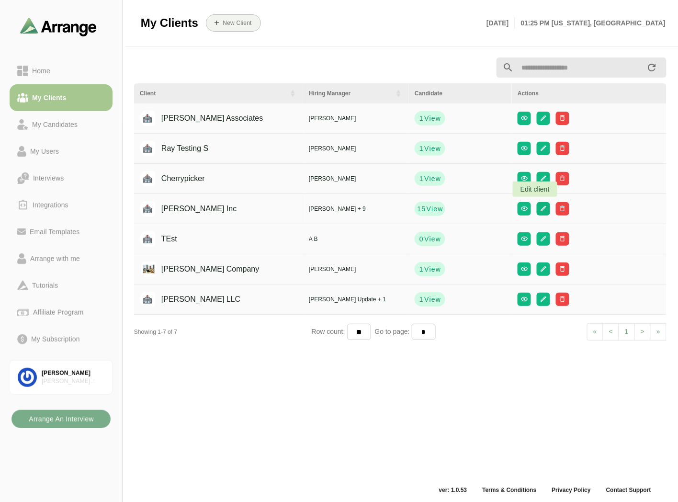
click at [540, 211] on icon "button" at bounding box center [543, 208] width 7 height 7
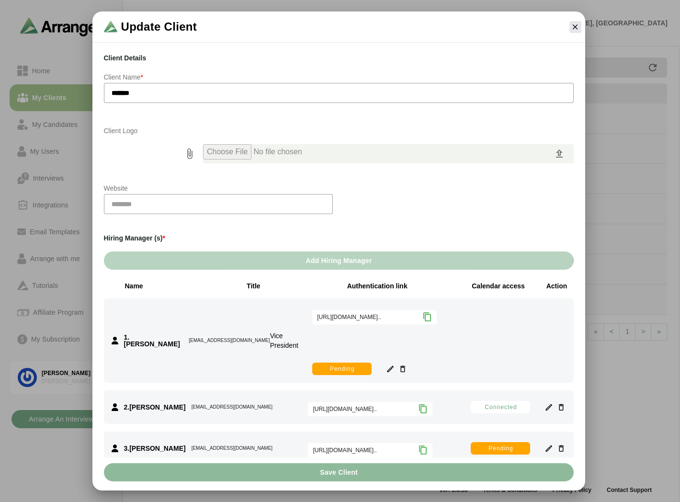
click at [317, 265] on span "Add Hiring Manager" at bounding box center [338, 260] width 67 height 18
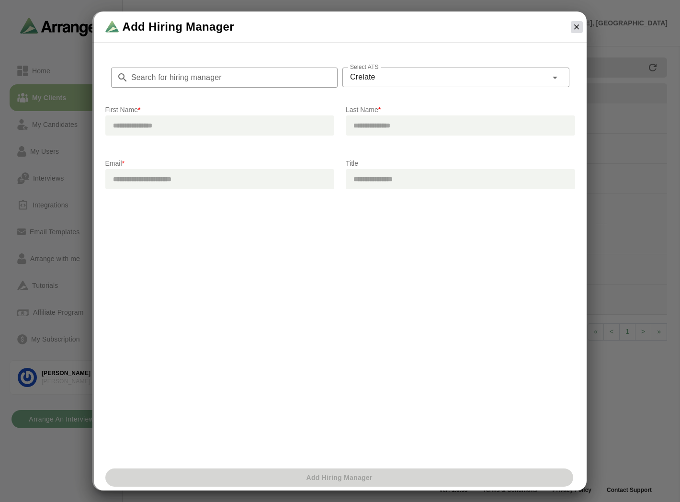
click at [575, 27] on icon "button" at bounding box center [576, 26] width 9 height 9
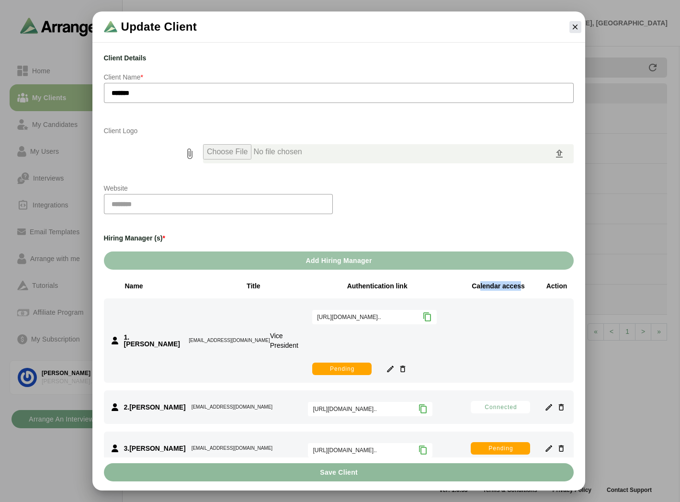
drag, startPoint x: 473, startPoint y: 284, endPoint x: 517, endPoint y: 281, distance: 44.6
click at [517, 281] on div "Calendar access" at bounding box center [498, 286] width 62 height 10
click at [518, 283] on div "Calendar access" at bounding box center [498, 286] width 62 height 10
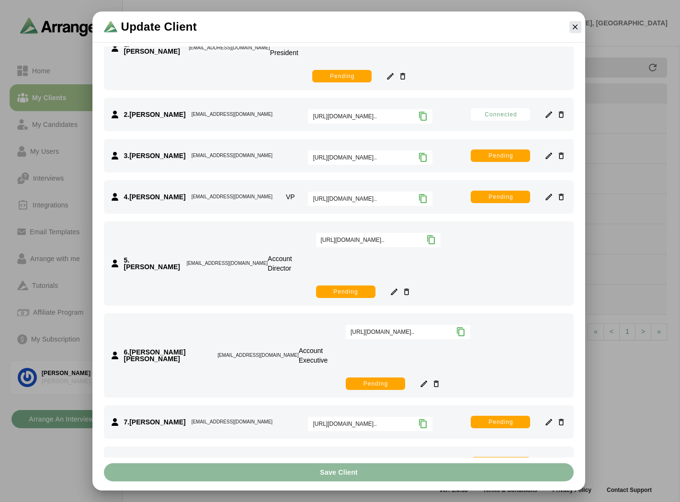
scroll to position [367, 0]
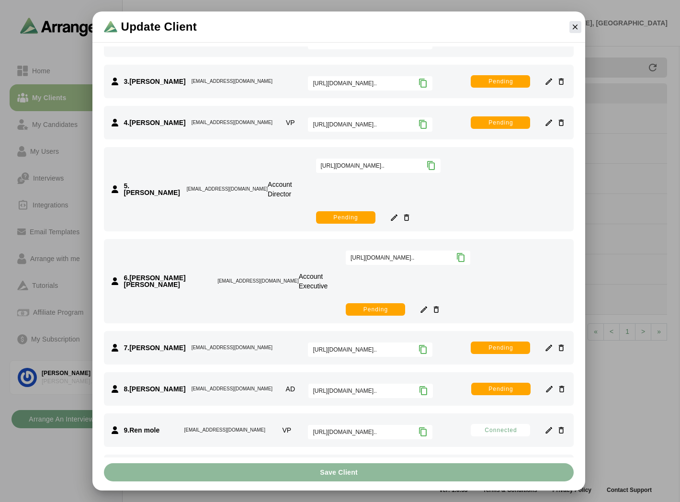
click at [424, 466] on span "https://staging.arrangeai.io/i..." at bounding box center [370, 473] width 124 height 14
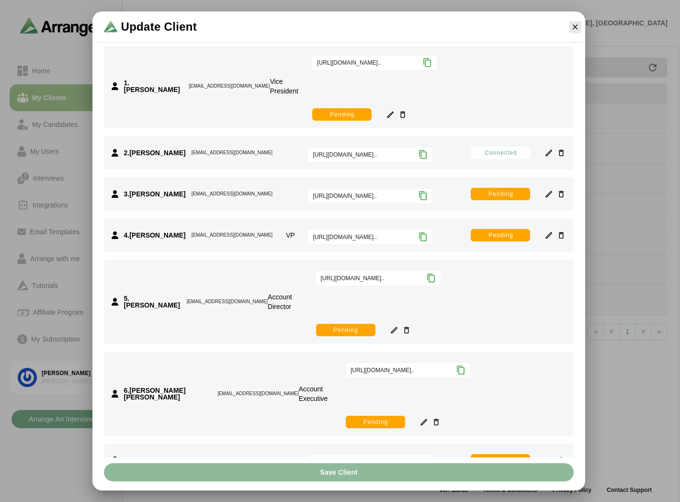
scroll to position [154, 0]
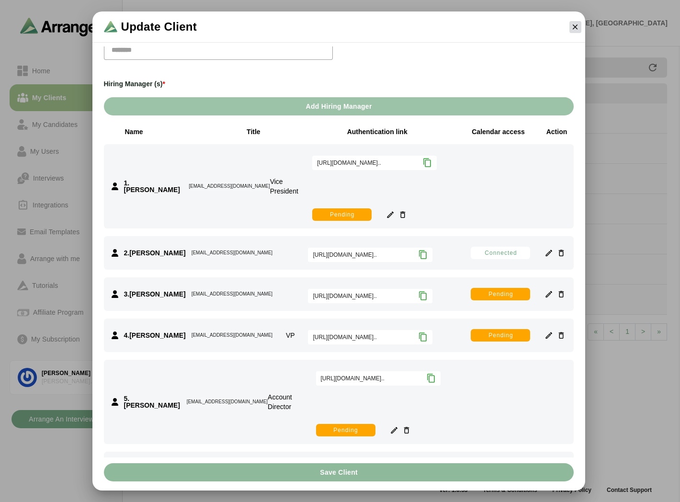
click at [572, 25] on icon "button" at bounding box center [575, 26] width 9 height 9
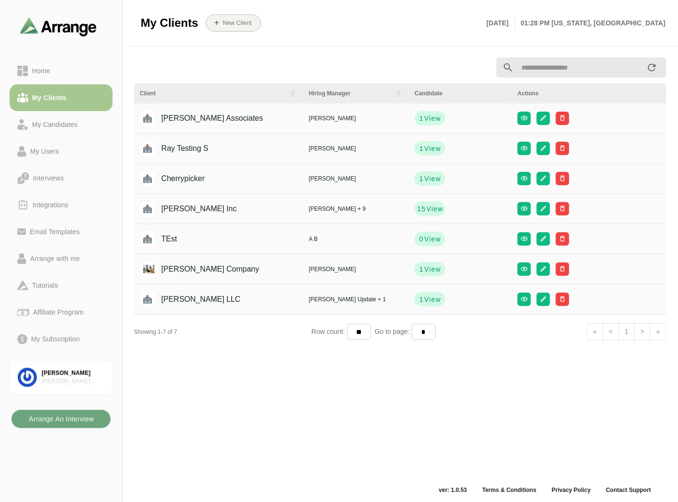
click at [40, 424] on b "Arrange An Interview" at bounding box center [61, 419] width 66 height 18
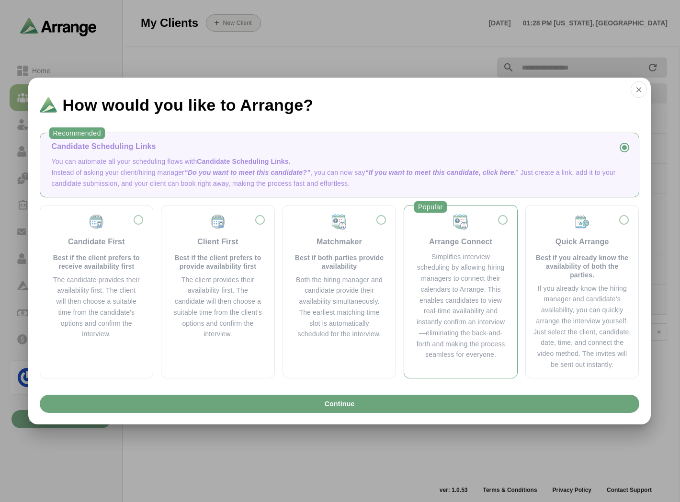
click at [441, 244] on div "Arrange Connect" at bounding box center [460, 241] width 63 height 11
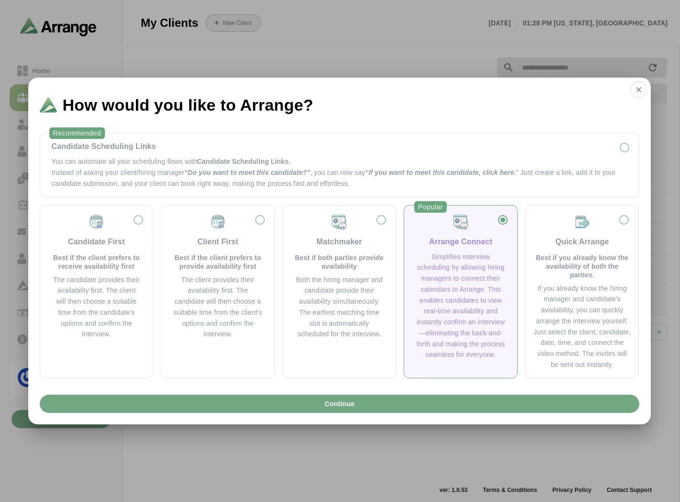
click at [362, 404] on button "Continue" at bounding box center [339, 403] width 599 height 18
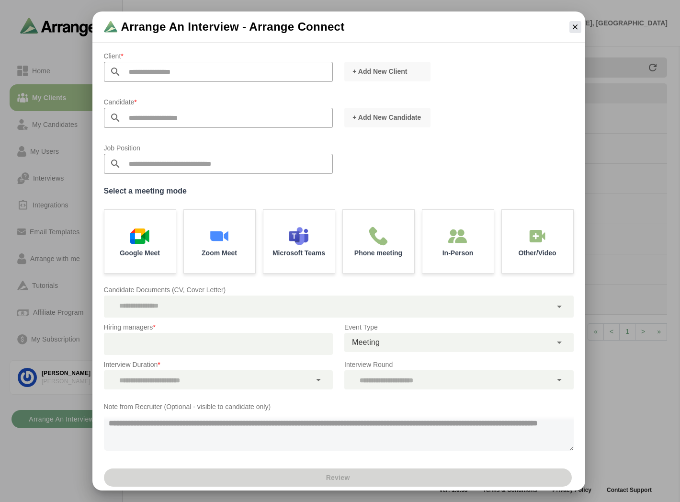
click at [203, 345] on div at bounding box center [214, 344] width 221 height 22
click at [140, 64] on input "text" at bounding box center [227, 72] width 212 height 20
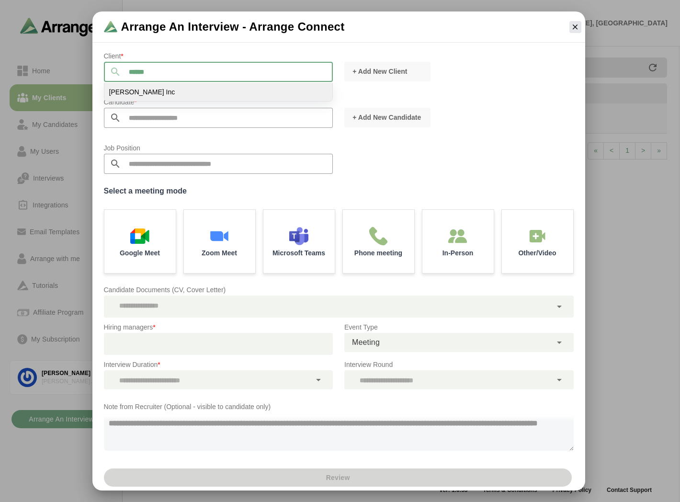
click at [147, 92] on li "Jay Inc" at bounding box center [218, 92] width 228 height 18
type input "*******"
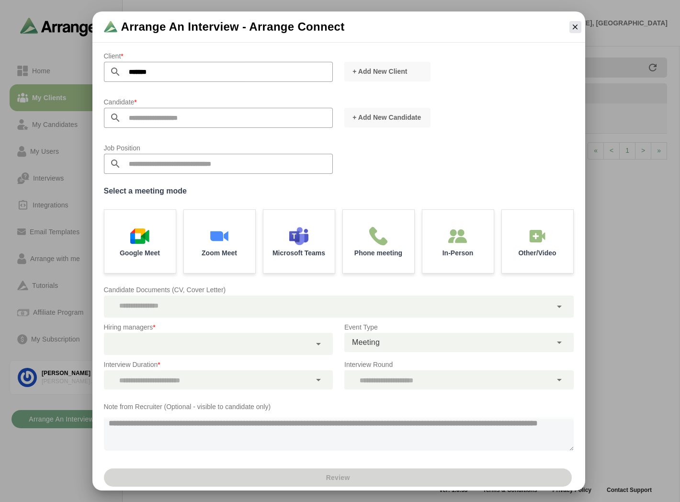
click at [180, 338] on div at bounding box center [207, 344] width 207 height 22
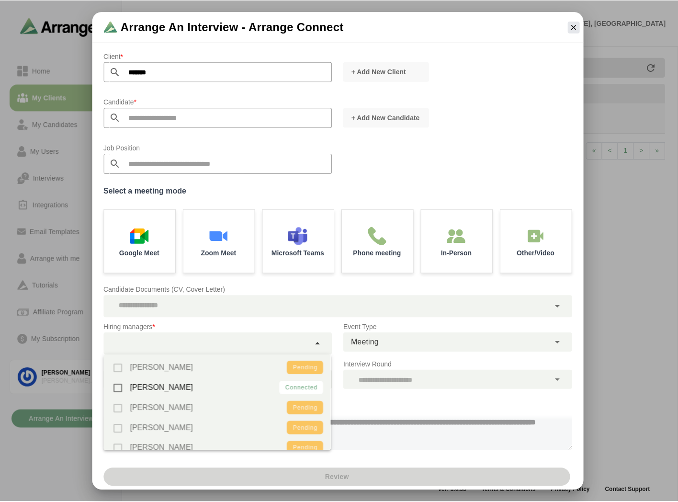
scroll to position [0, 0]
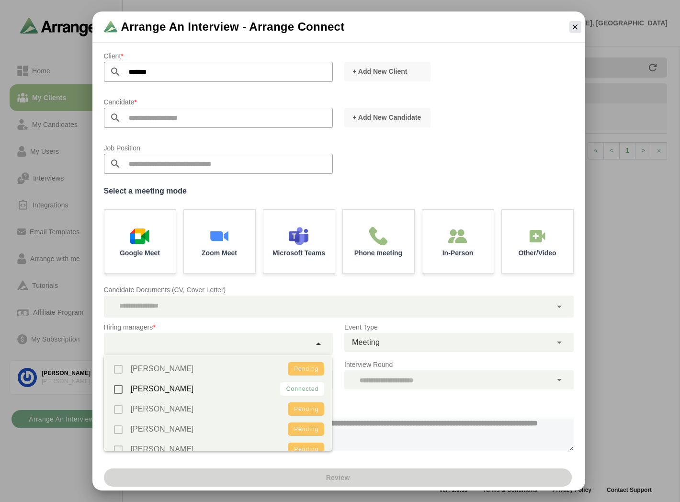
click at [469, 279] on div "Candidate Documents (CV, Cover Letter)" at bounding box center [338, 300] width 481 height 45
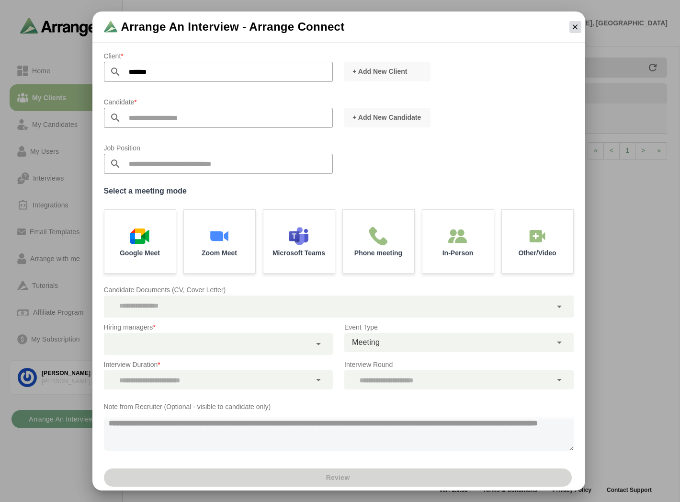
click at [572, 25] on icon "button" at bounding box center [575, 26] width 9 height 9
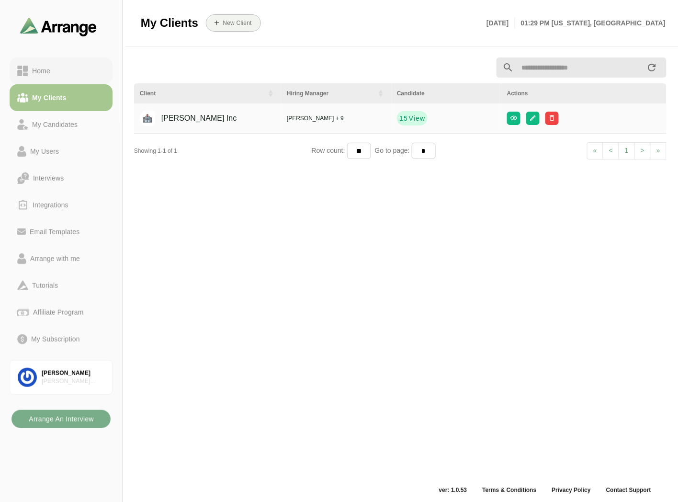
click at [69, 62] on link "Home" at bounding box center [61, 70] width 103 height 27
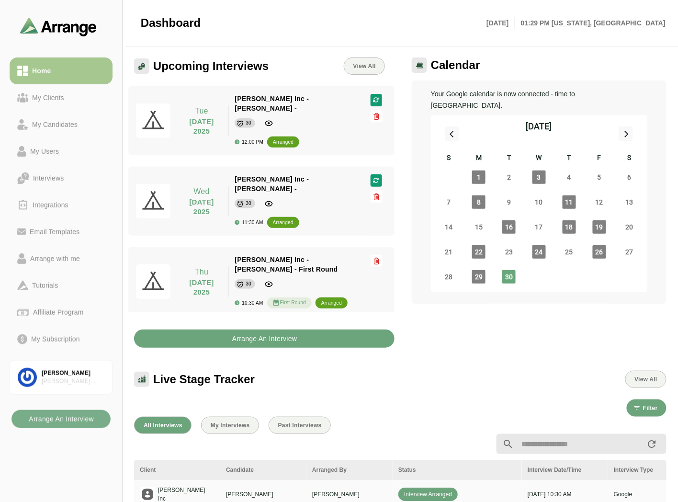
click at [303, 336] on button "Arrange An Interview" at bounding box center [264, 338] width 260 height 18
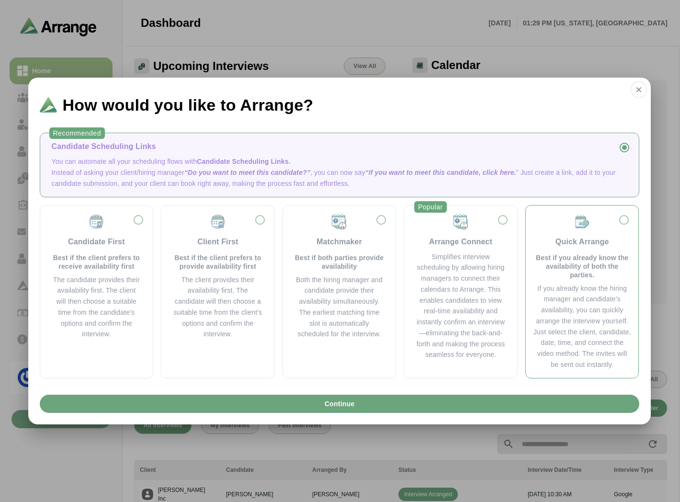
click at [582, 243] on div "Quick Arrange" at bounding box center [582, 241] width 54 height 11
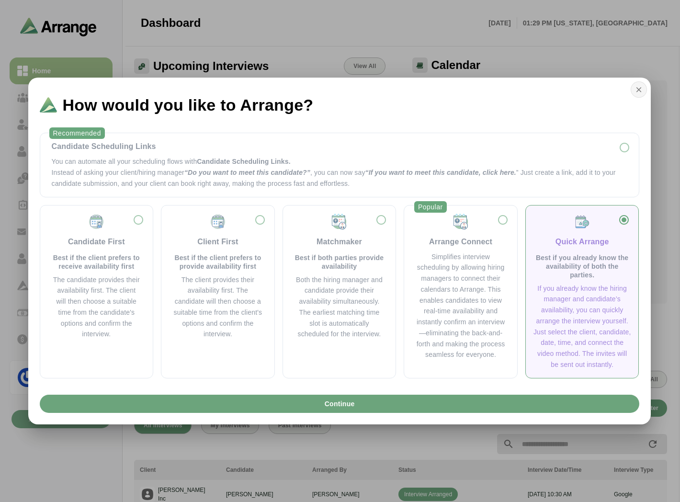
click at [641, 92] on icon "button" at bounding box center [638, 89] width 9 height 9
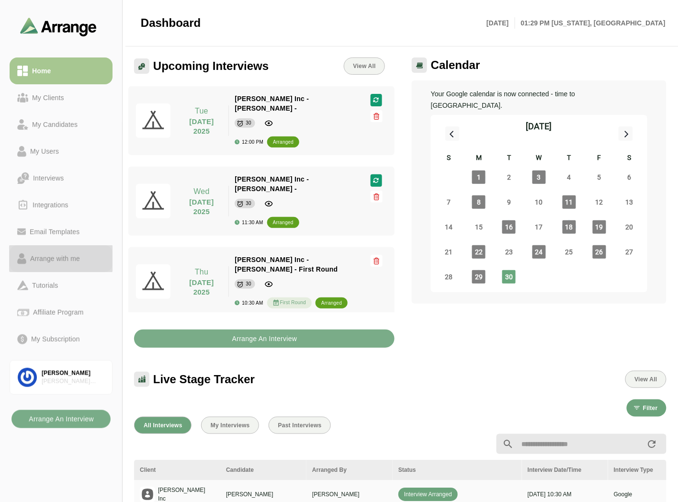
click at [51, 256] on div "Arrange with me" at bounding box center [54, 258] width 57 height 11
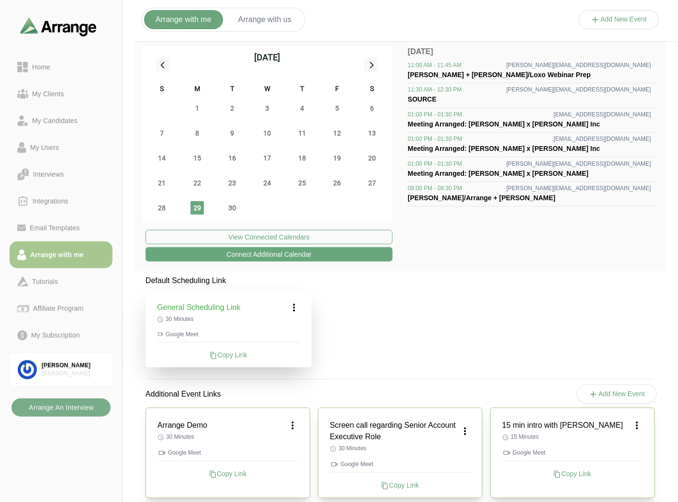
click at [239, 209] on div "30" at bounding box center [231, 207] width 35 height 25
click at [379, 183] on div "27" at bounding box center [372, 182] width 35 height 25
click at [369, 183] on span "27" at bounding box center [371, 182] width 13 height 13
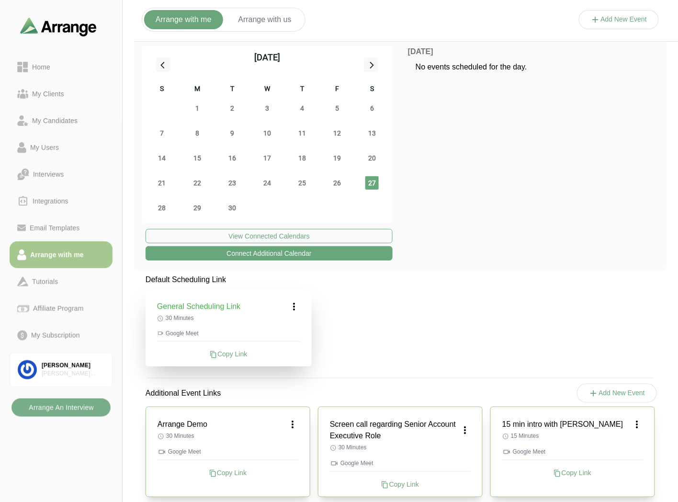
click at [293, 304] on icon at bounding box center [294, 306] width 11 height 11
click at [294, 332] on div "Edit" at bounding box center [285, 333] width 44 height 18
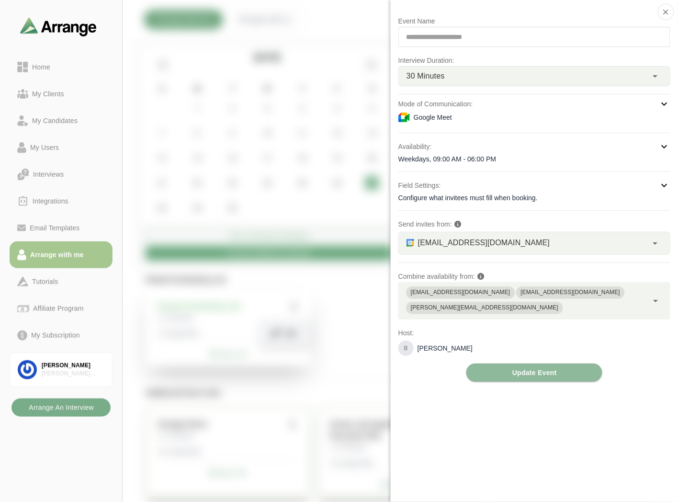
click at [460, 152] on div "Availability: Weekdays, 09:00 AM - 06:00 PM" at bounding box center [534, 152] width 272 height 23
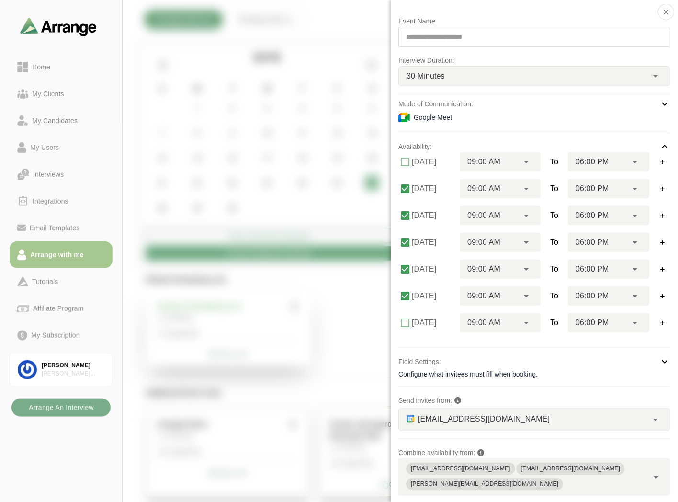
click at [474, 115] on div "Google Meet" at bounding box center [534, 117] width 272 height 11
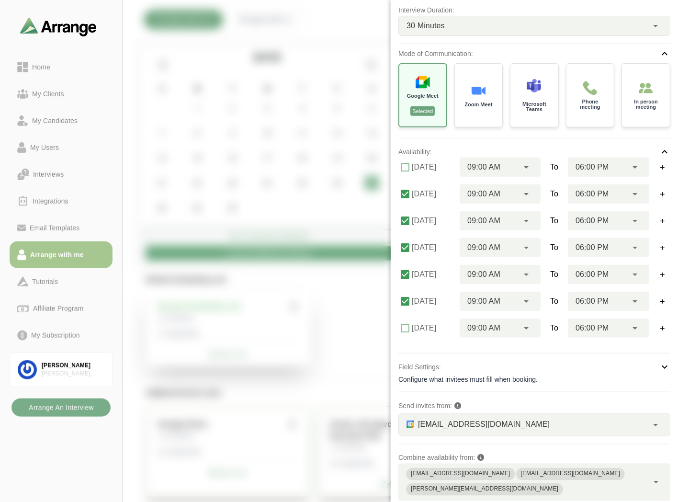
scroll to position [103, 0]
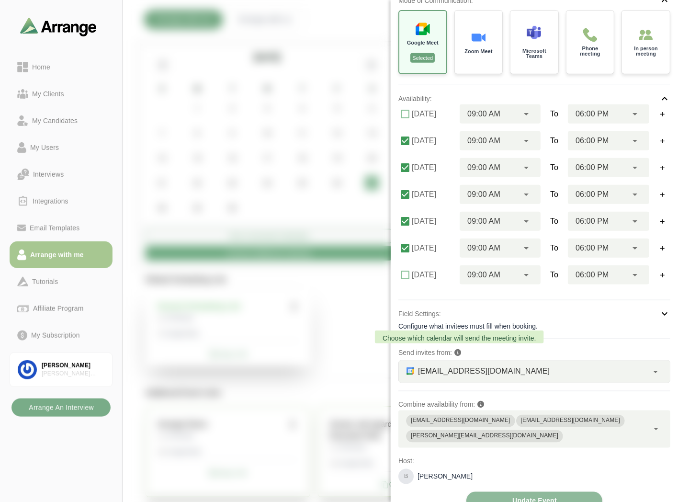
click at [457, 349] on icon at bounding box center [457, 352] width 7 height 7
click at [494, 366] on span "bgabay88@gmail.com" at bounding box center [484, 371] width 132 height 12
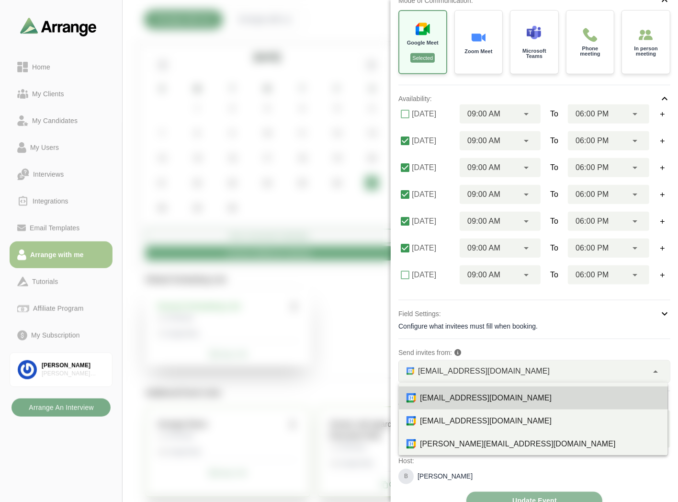
click at [506, 357] on p "Send invites from:" at bounding box center [534, 352] width 272 height 11
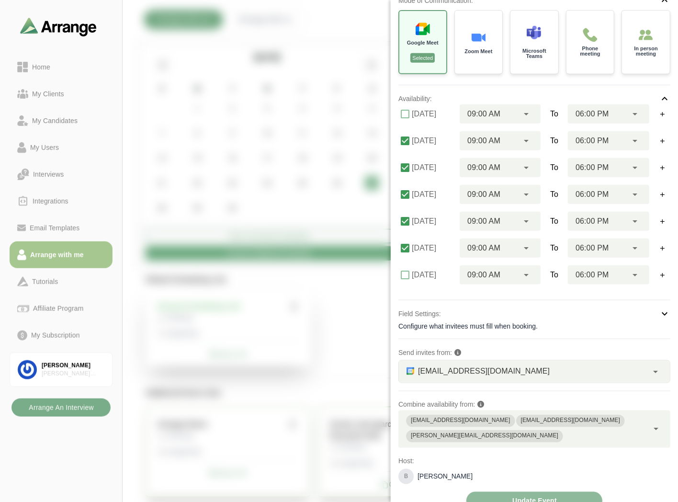
click at [558, 431] on div "brian@arrangeai.io" at bounding box center [484, 436] width 147 height 10
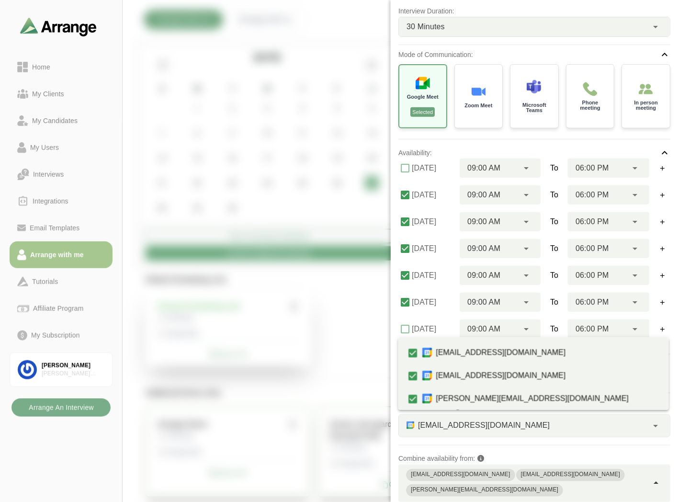
scroll to position [0, 0]
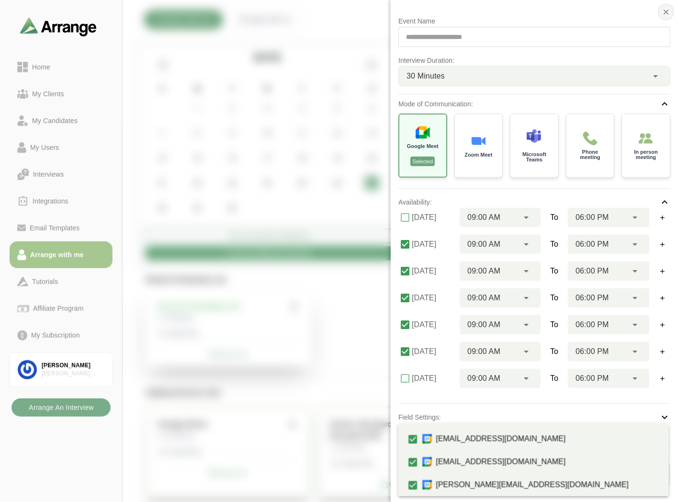
click at [668, 11] on icon "button" at bounding box center [666, 12] width 9 height 9
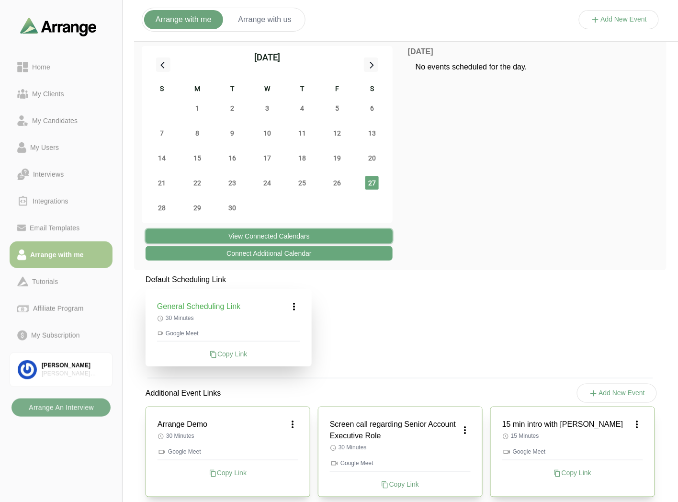
click at [247, 237] on button "View Connected Calendars" at bounding box center [269, 236] width 247 height 14
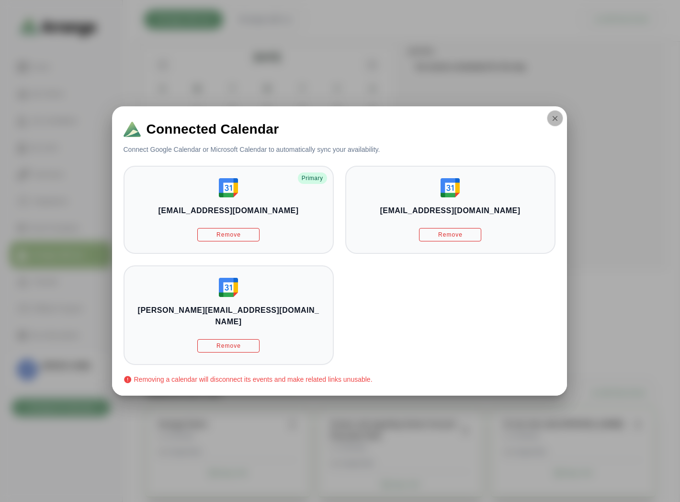
click at [550, 122] on icon "button" at bounding box center [554, 118] width 9 height 9
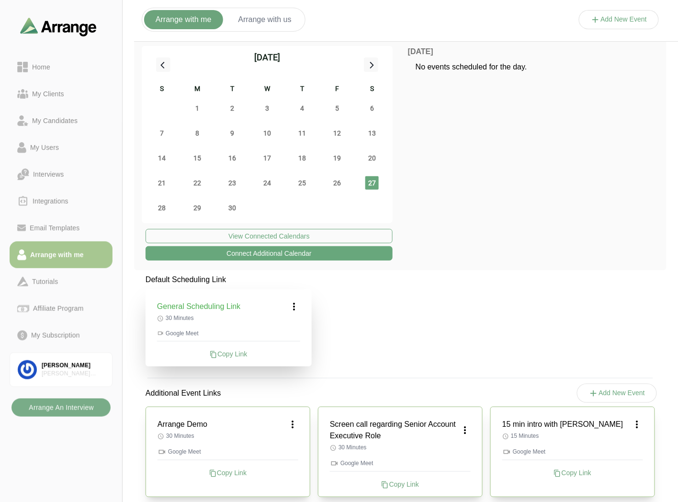
click at [250, 251] on button "Connect Additional Calendar" at bounding box center [269, 253] width 247 height 14
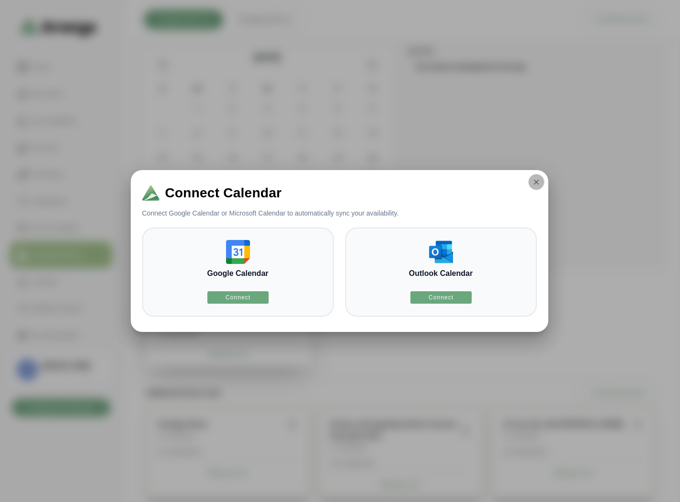
click at [541, 179] on button "button" at bounding box center [536, 182] width 16 height 16
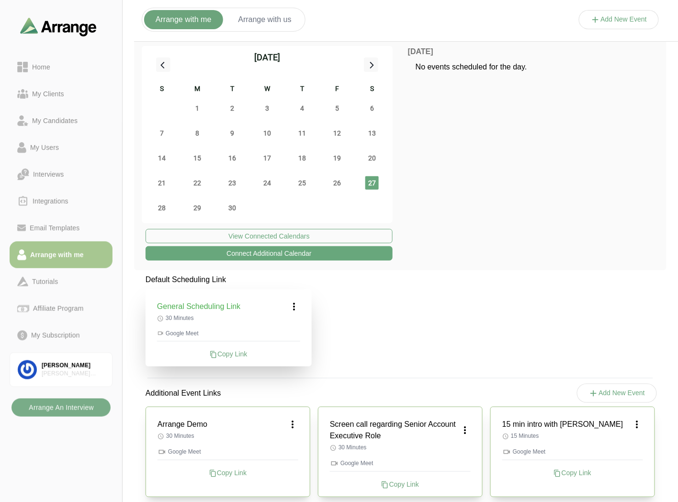
click at [609, 22] on button "Add New Event" at bounding box center [619, 19] width 80 height 19
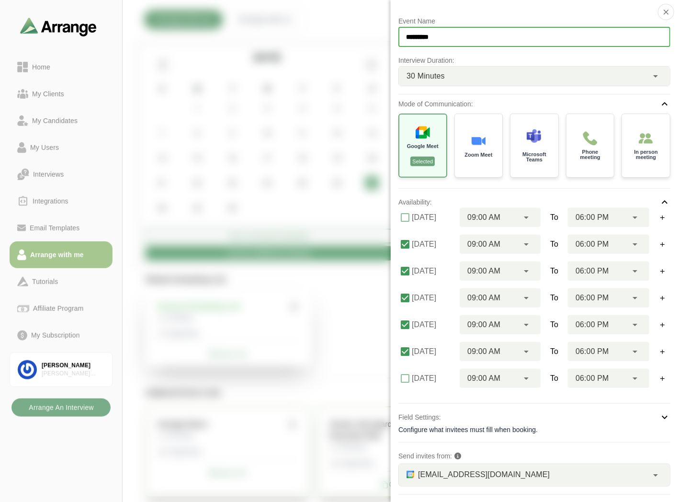
drag, startPoint x: 465, startPoint y: 37, endPoint x: 378, endPoint y: 37, distance: 87.1
click at [579, 29] on div "Event Name ********* Interview Duration: 30 Minutes ** Mode of Communication: G…" at bounding box center [619, 29] width 80 height 0
type input "**********"
click at [666, 11] on icon "button" at bounding box center [666, 12] width 9 height 9
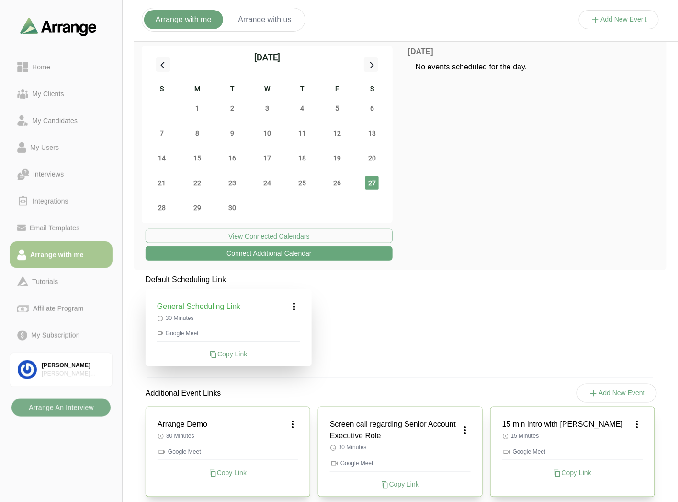
click at [251, 20] on button "Arrange with us" at bounding box center [265, 19] width 76 height 19
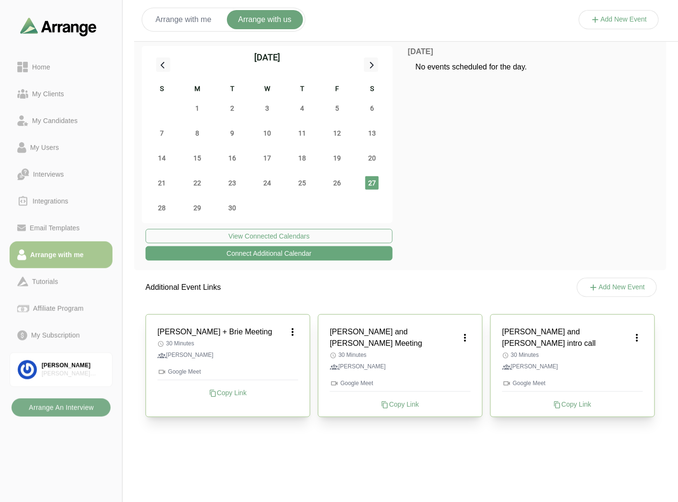
click at [597, 19] on icon at bounding box center [596, 20] width 10 height 10
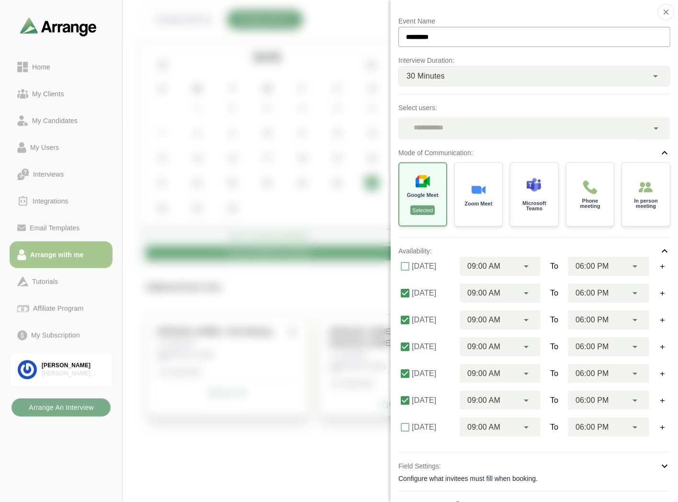
click at [445, 112] on p "Select users:" at bounding box center [534, 107] width 272 height 11
click at [440, 123] on div at bounding box center [523, 128] width 250 height 22
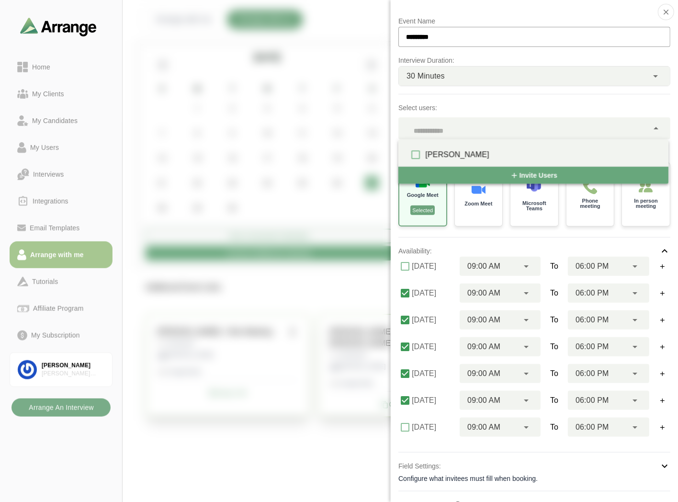
click at [433, 98] on div "Select users:" at bounding box center [534, 118] width 272 height 41
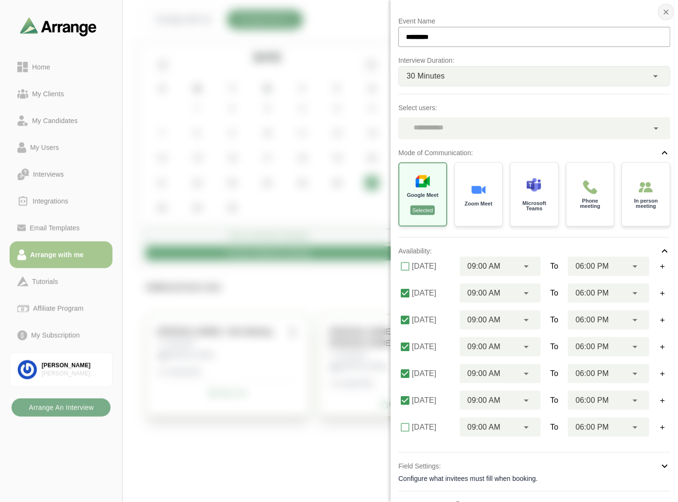
click at [667, 8] on icon "button" at bounding box center [666, 12] width 9 height 9
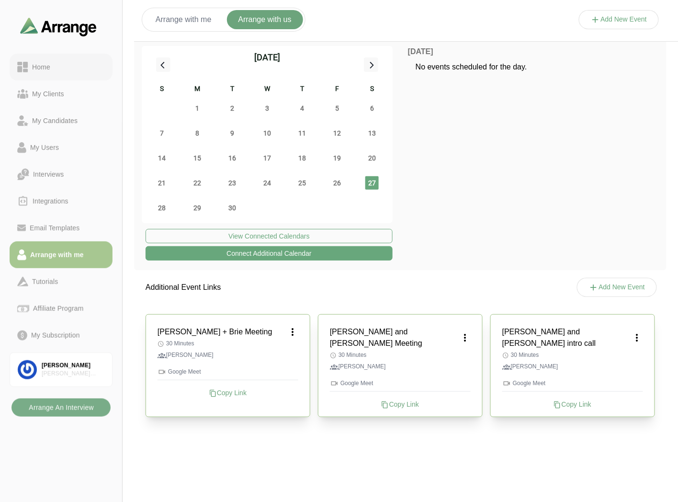
click at [55, 61] on div "Home" at bounding box center [61, 66] width 88 height 11
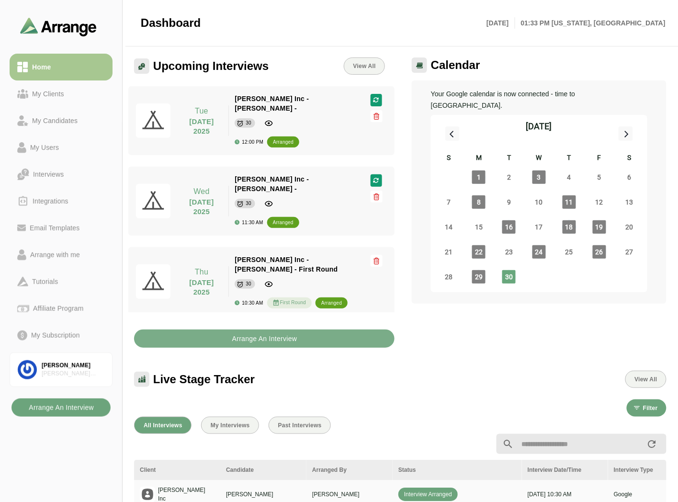
click at [43, 405] on b "Arrange An Interview" at bounding box center [61, 407] width 66 height 18
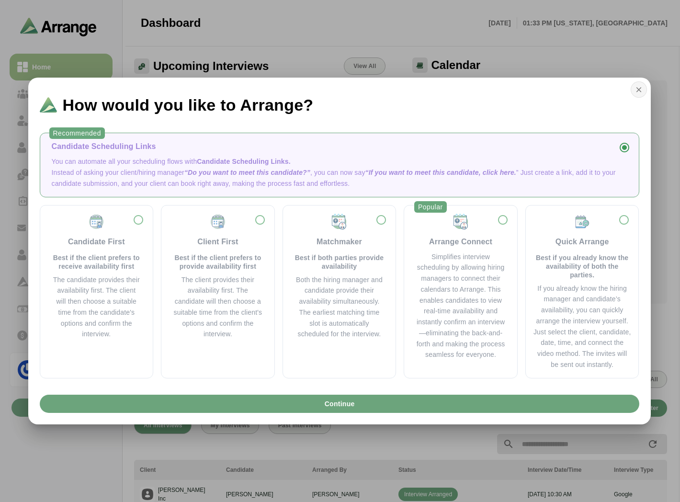
click at [636, 89] on icon "button" at bounding box center [638, 89] width 9 height 9
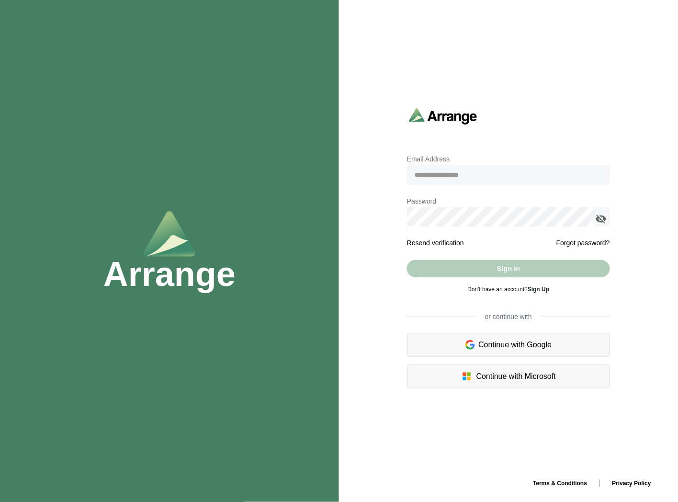
type input "**********"
click at [495, 271] on div "Sign In" at bounding box center [508, 268] width 203 height 17
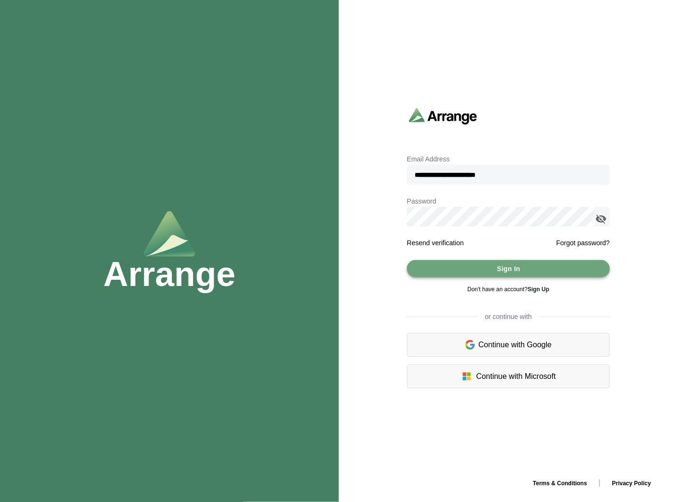
click at [495, 271] on button "Sign In" at bounding box center [508, 268] width 203 height 17
click at [606, 216] on icon "appended action" at bounding box center [600, 218] width 11 height 11
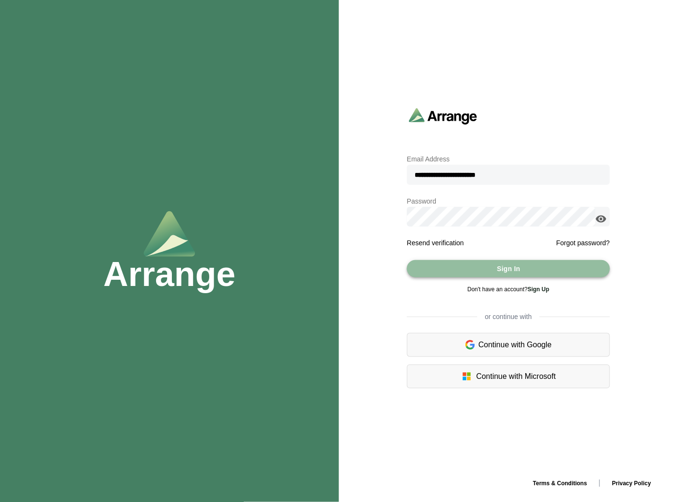
click at [479, 265] on button "Sign In" at bounding box center [508, 268] width 203 height 17
click at [288, 101] on div "Arrange" at bounding box center [169, 251] width 339 height 502
